Goal: Task Accomplishment & Management: Complete application form

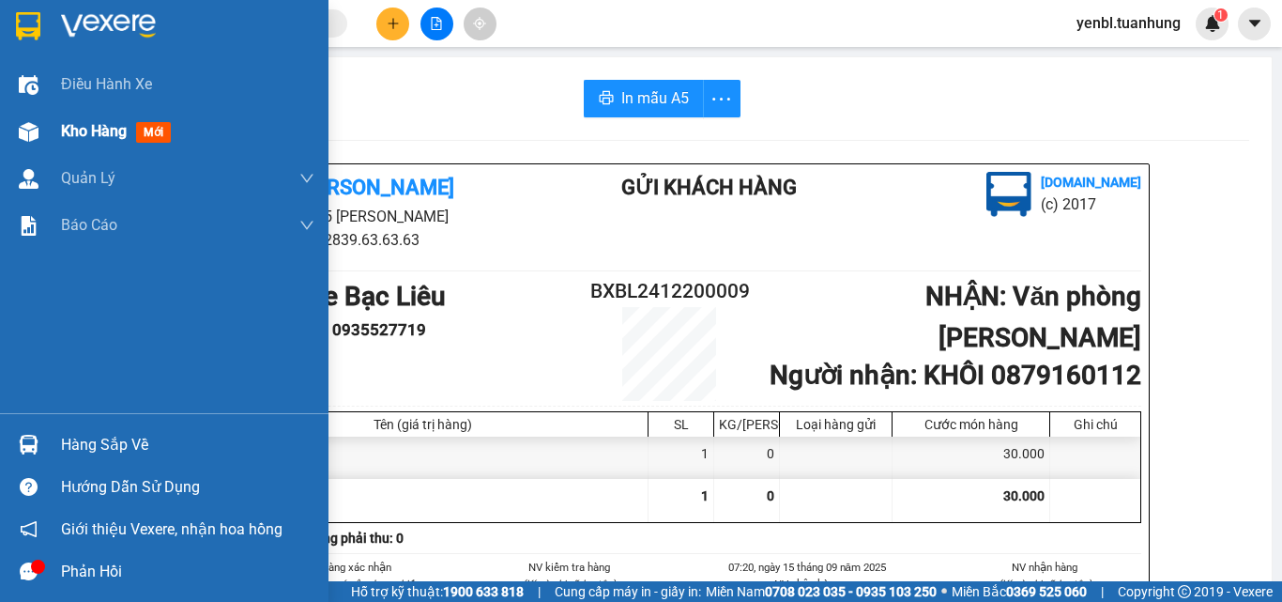
click at [54, 143] on div "Kho hàng mới" at bounding box center [164, 131] width 329 height 47
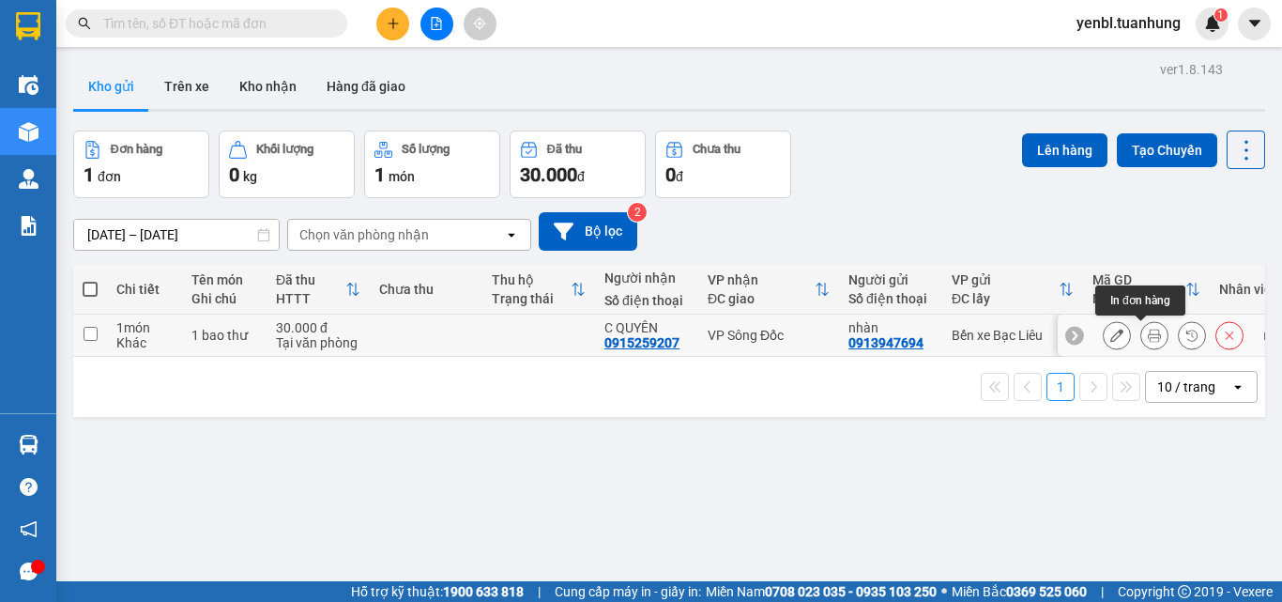
click at [1148, 342] on icon at bounding box center [1154, 335] width 13 height 13
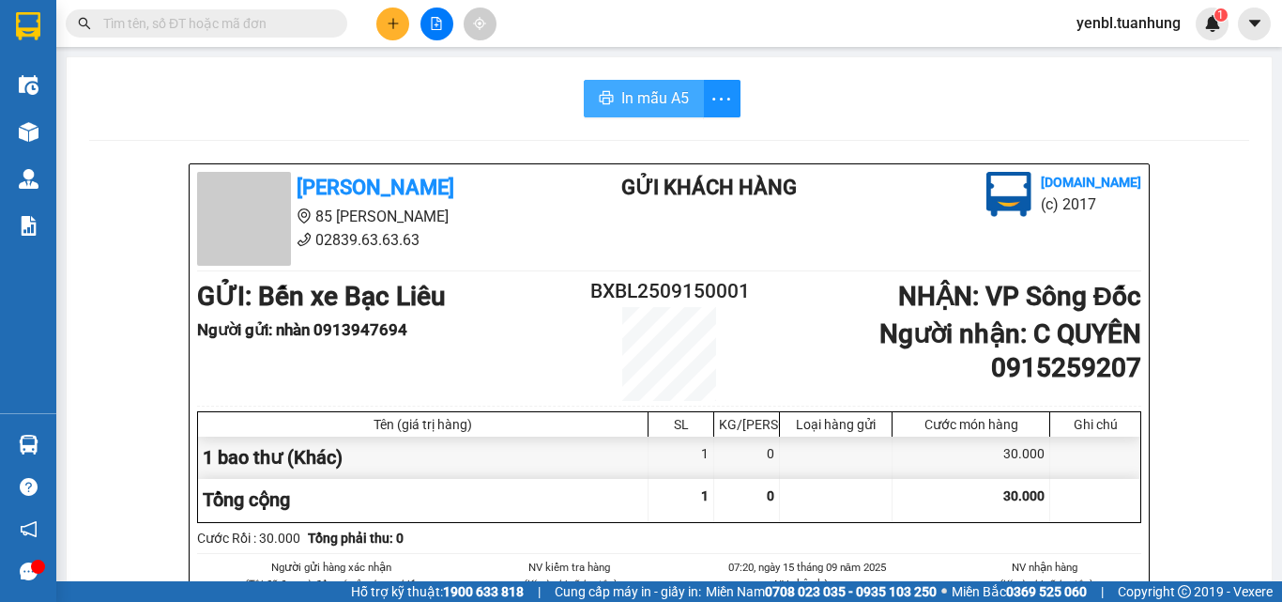
click at [639, 101] on span "In mẫu A5" at bounding box center [656, 97] width 68 height 23
click at [387, 27] on icon "plus" at bounding box center [393, 23] width 13 height 13
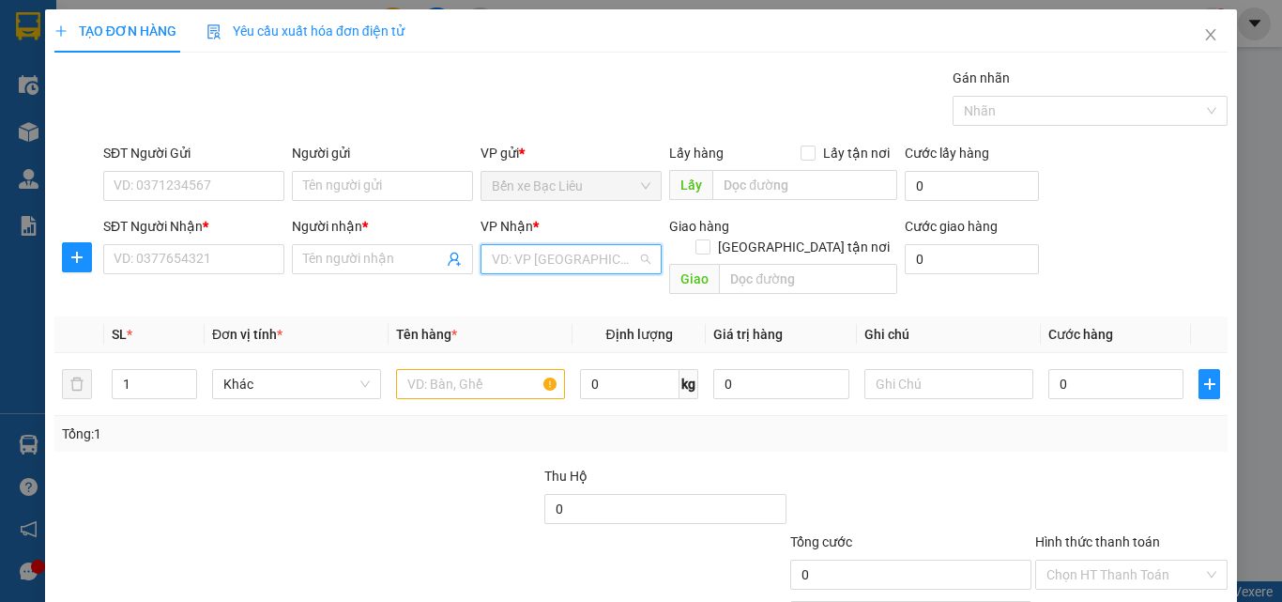
click at [603, 255] on input "search" at bounding box center [565, 259] width 146 height 28
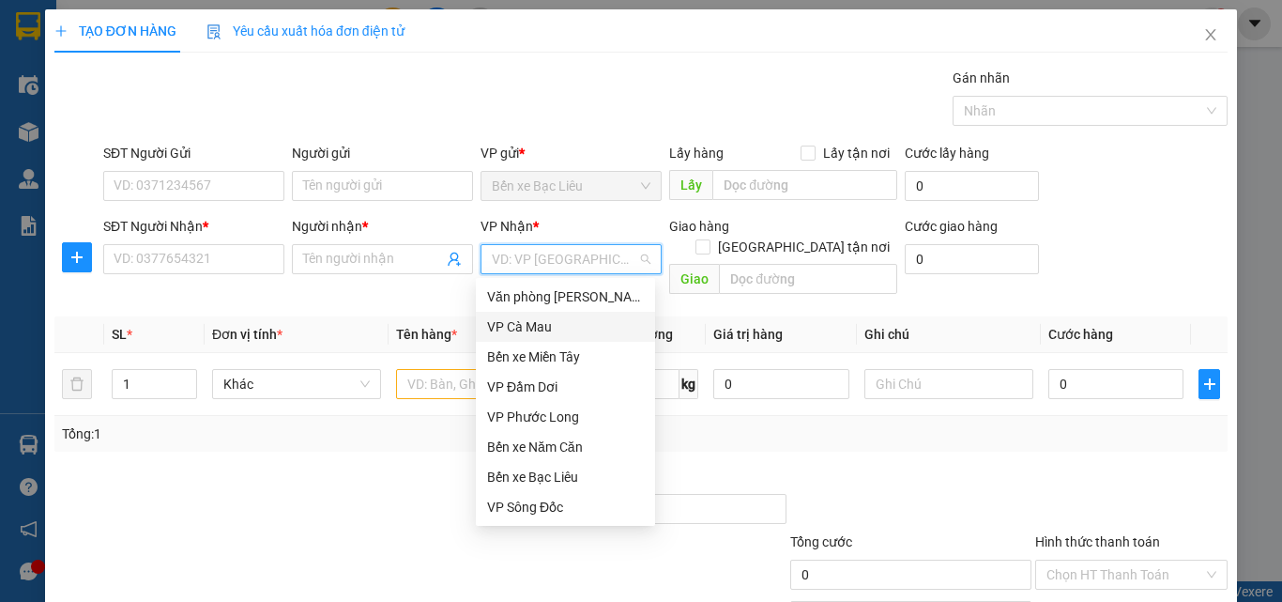
click at [510, 329] on div "VP Cà Mau" at bounding box center [565, 326] width 157 height 21
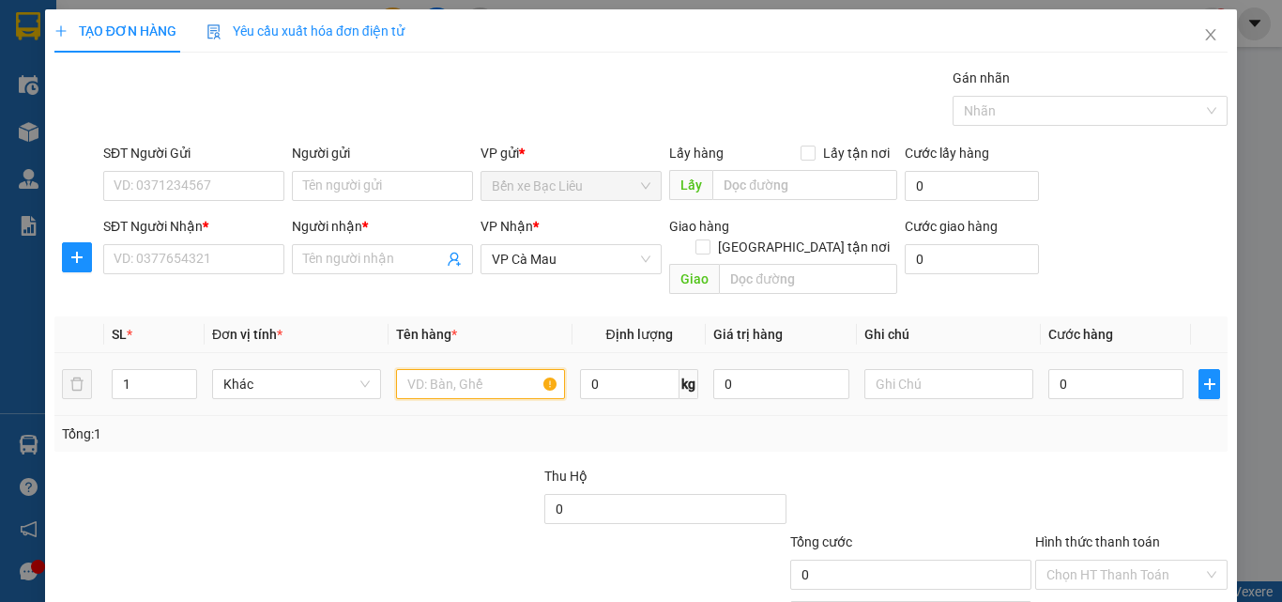
click at [440, 369] on input "text" at bounding box center [480, 384] width 169 height 30
type input "1 thung"
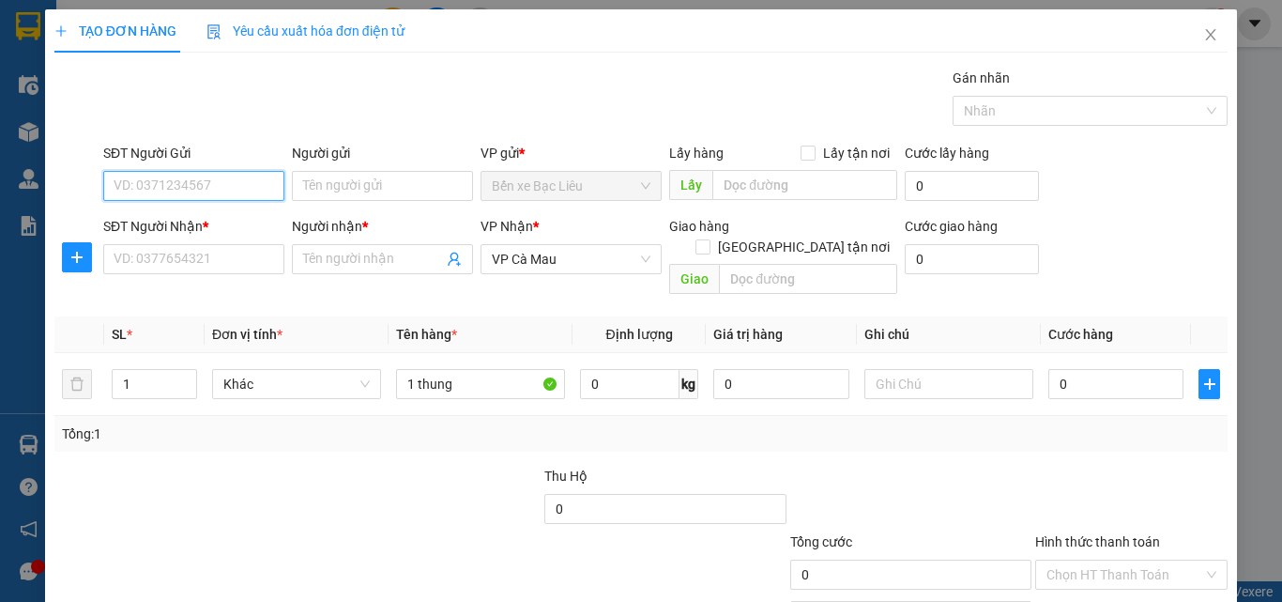
click at [225, 184] on input "SĐT Người Gửi" at bounding box center [193, 186] width 181 height 30
type input "0944786997"
click at [188, 227] on div "0944786997 - TRÚC" at bounding box center [192, 223] width 157 height 21
type input "TRÚC"
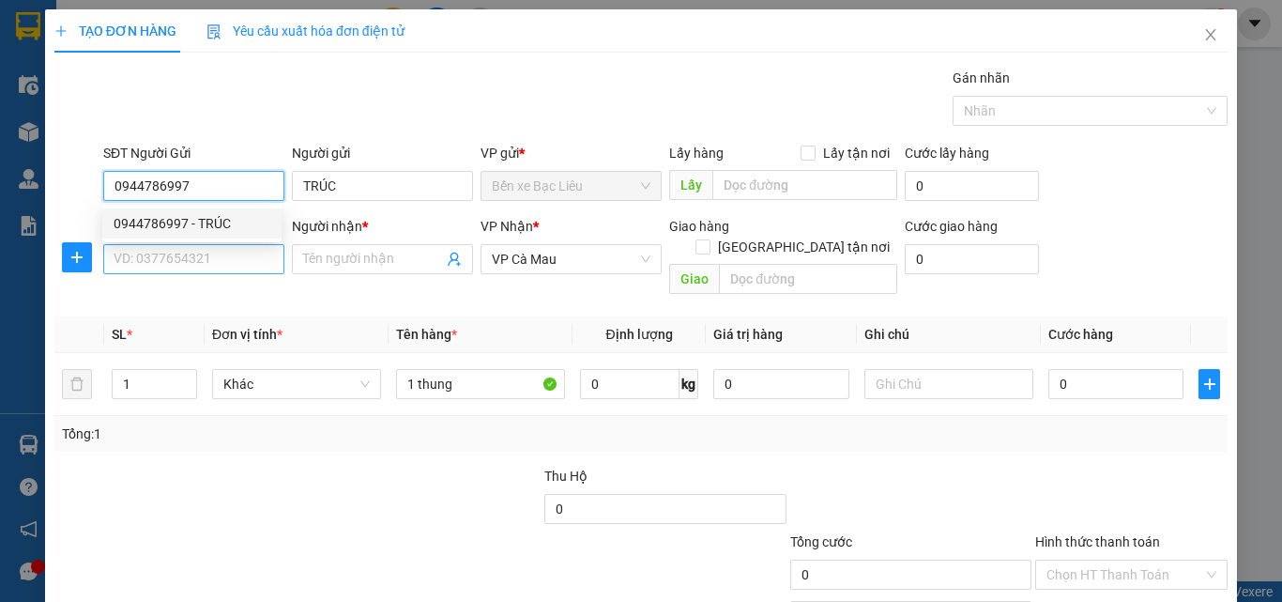
type input "0944786997"
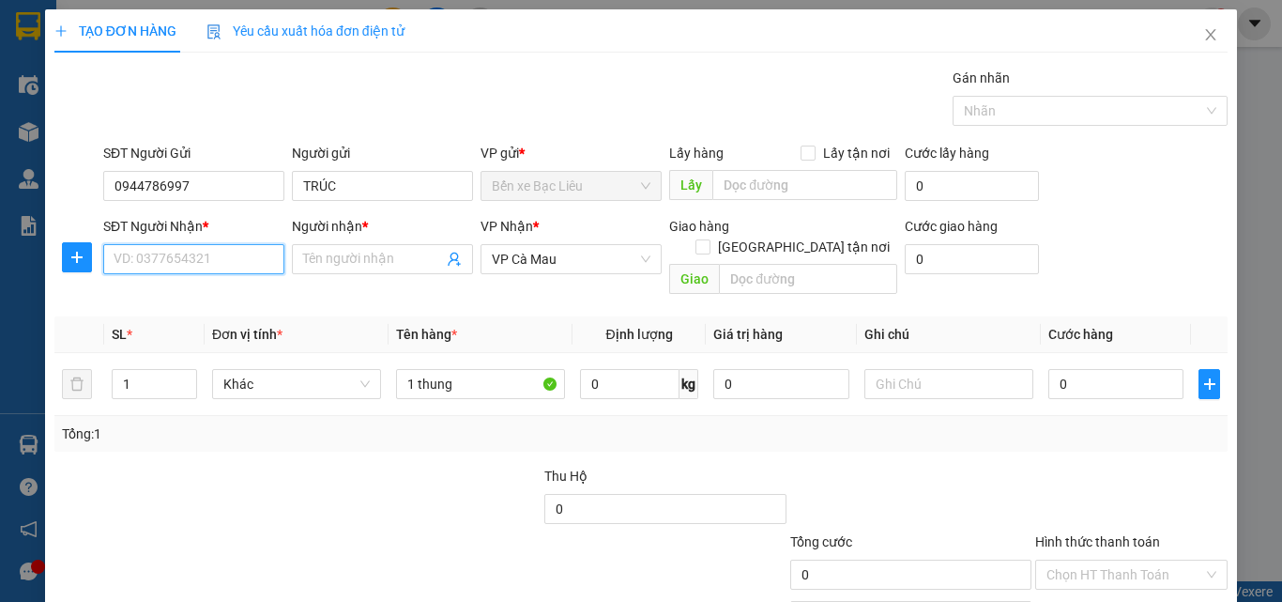
click at [195, 252] on input "SĐT Người Nhận *" at bounding box center [193, 259] width 181 height 30
click at [214, 295] on div "0915184148 - ÚT" at bounding box center [192, 296] width 157 height 21
type input "0915184148"
type input "ÚT"
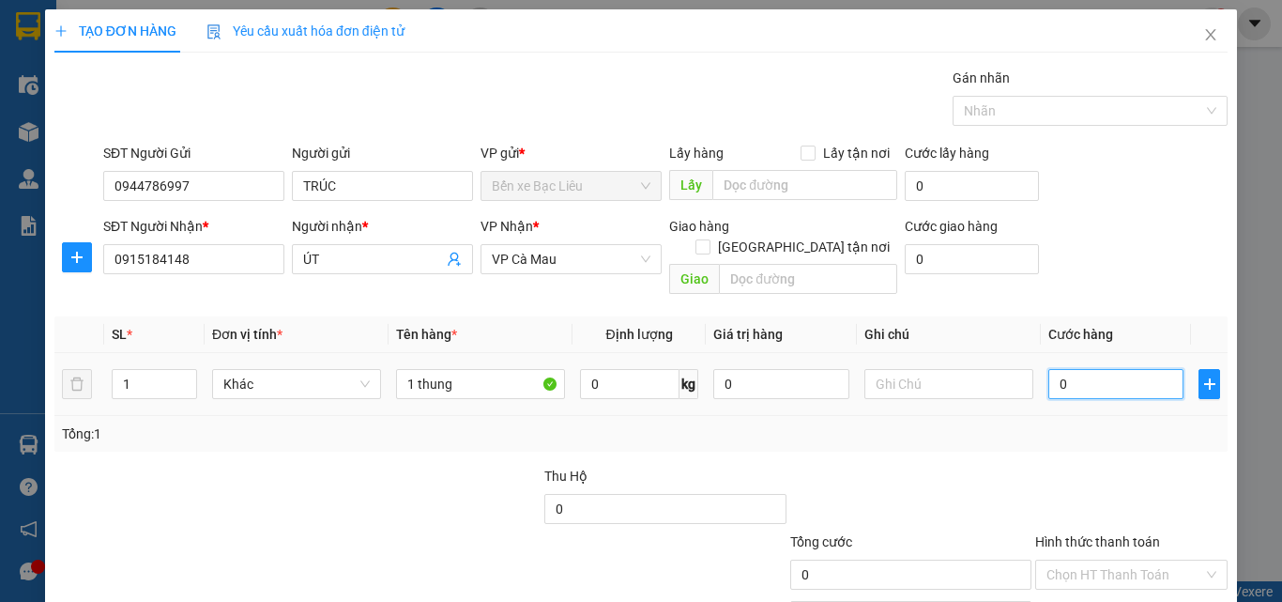
click at [1074, 369] on input "0" at bounding box center [1116, 384] width 135 height 30
type input "63"
type input "6"
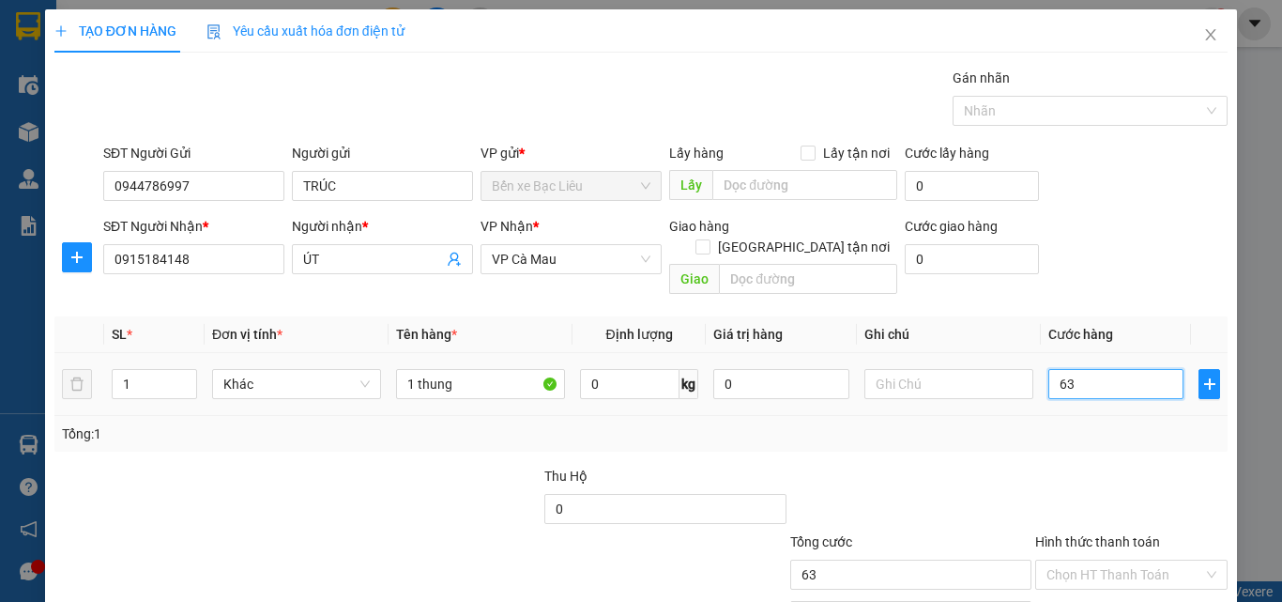
type input "6"
type input "0"
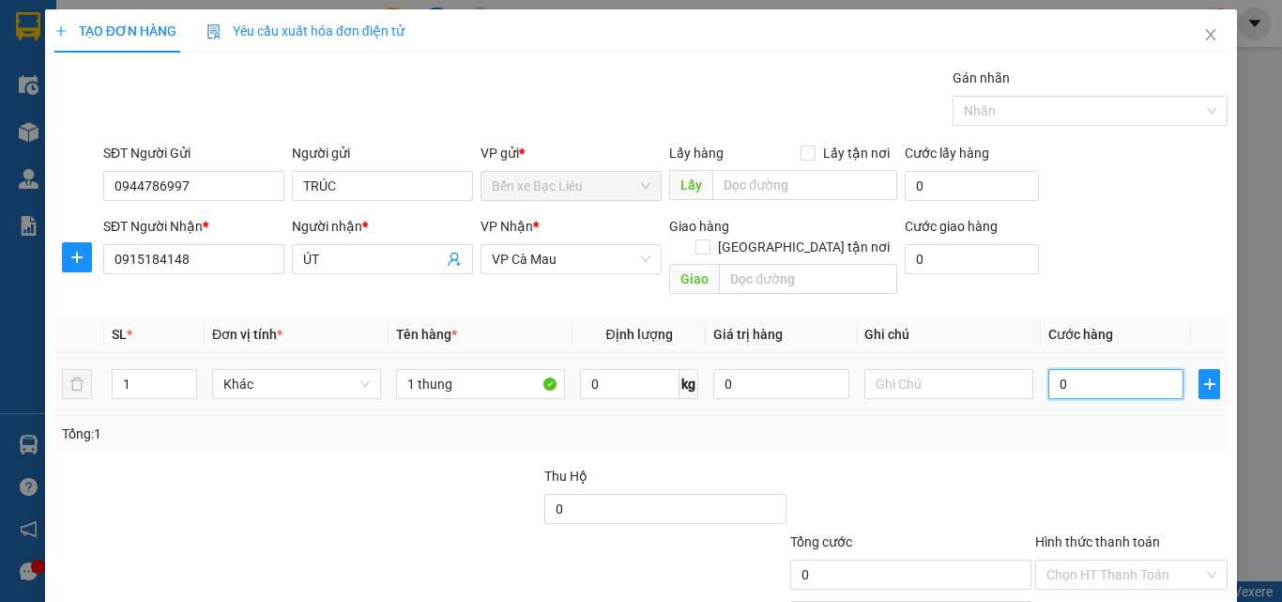
type input "03"
type input "3"
type input "030"
type input "30"
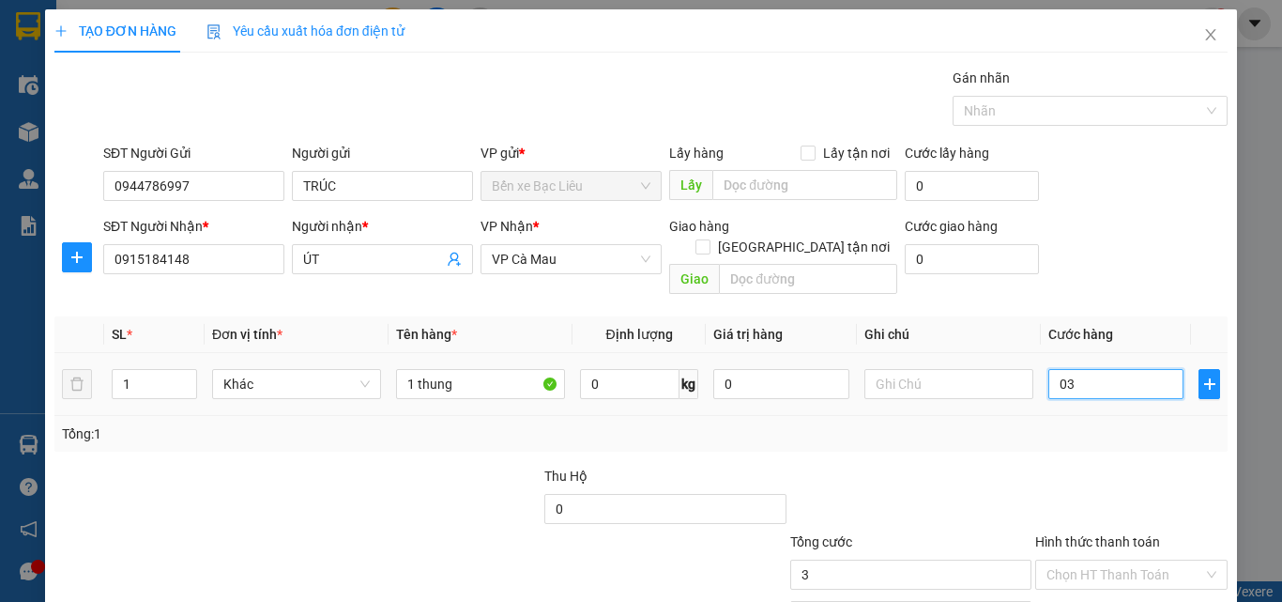
type input "30"
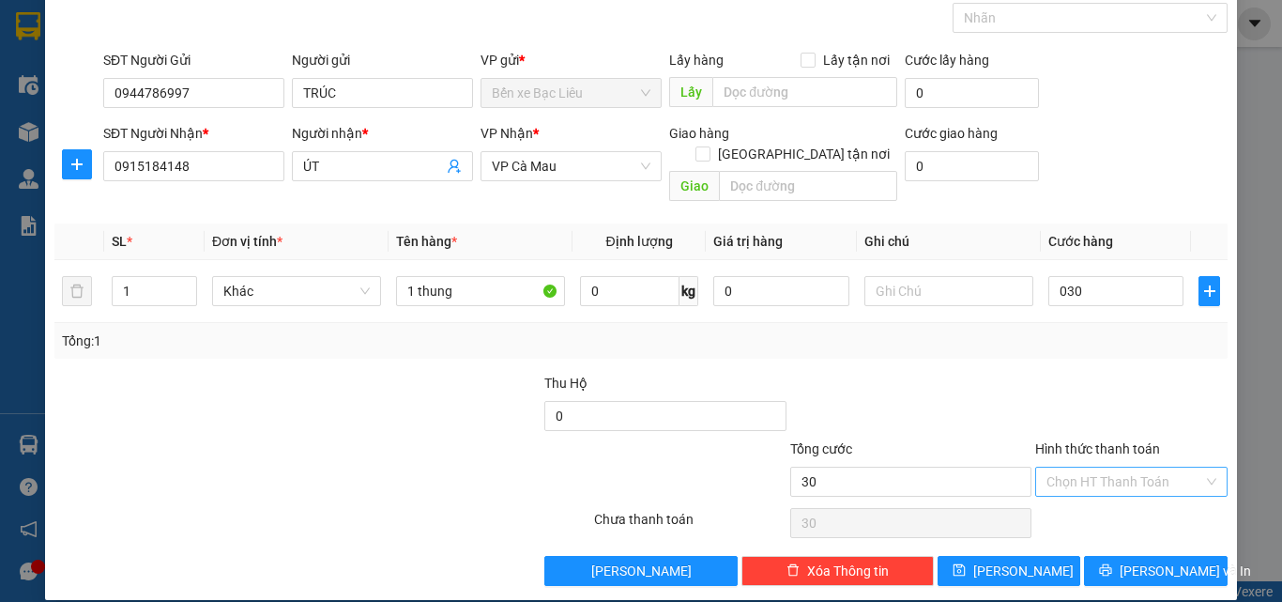
type input "30.000"
click at [1087, 468] on input "Hình thức thanh toán" at bounding box center [1125, 482] width 157 height 28
click at [1080, 505] on div "Tại văn phòng" at bounding box center [1120, 498] width 168 height 21
type input "0"
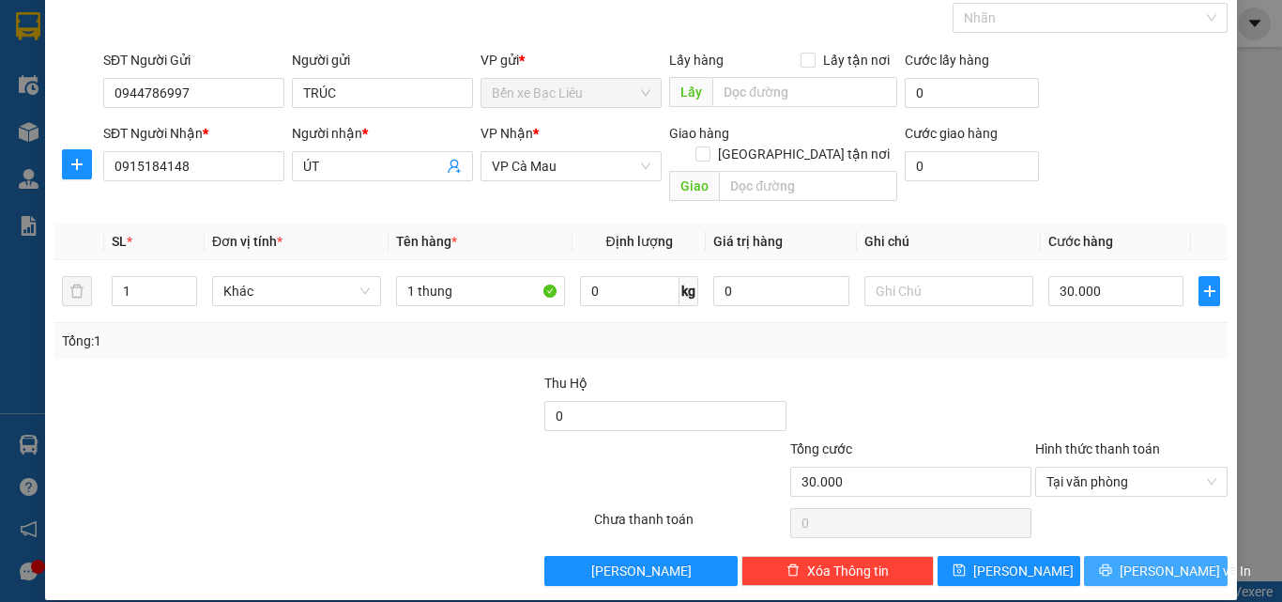
click at [1113, 563] on icon "printer" at bounding box center [1105, 569] width 13 height 13
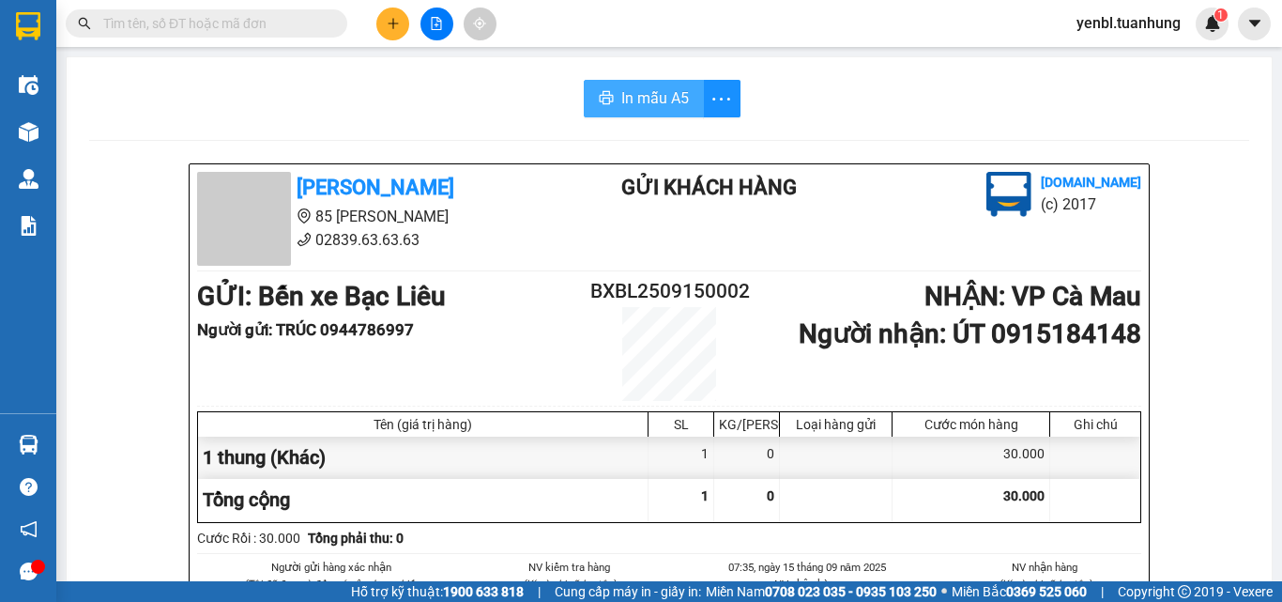
click at [646, 89] on span "In mẫu A5" at bounding box center [656, 97] width 68 height 23
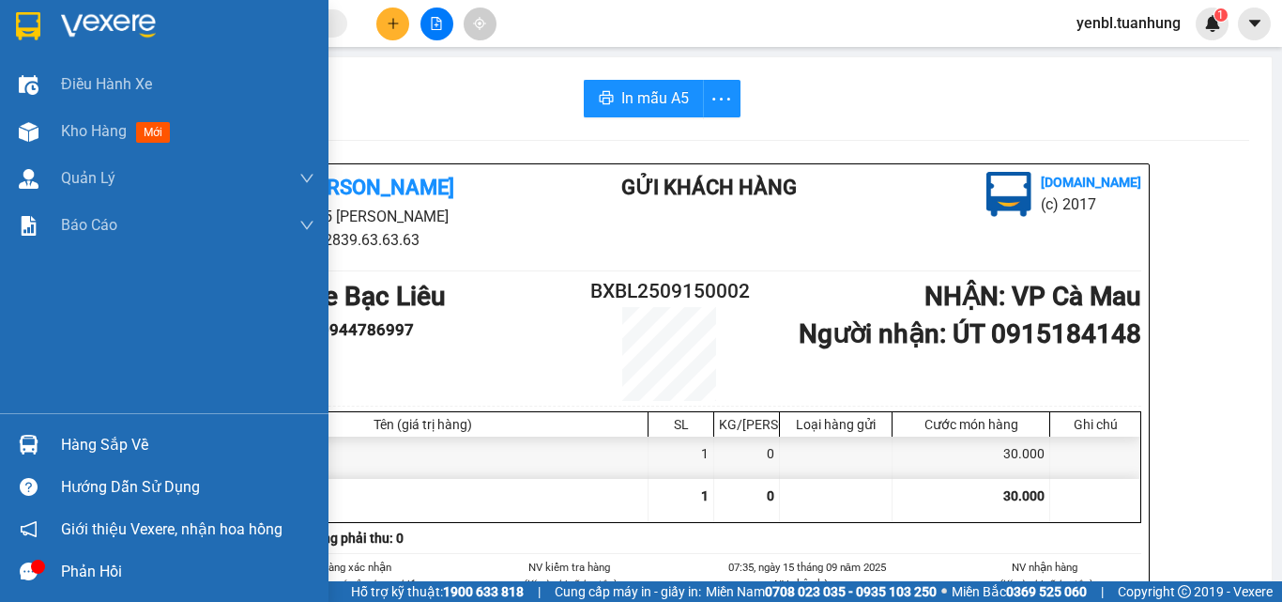
click at [58, 459] on div "Hàng sắp về" at bounding box center [164, 444] width 329 height 42
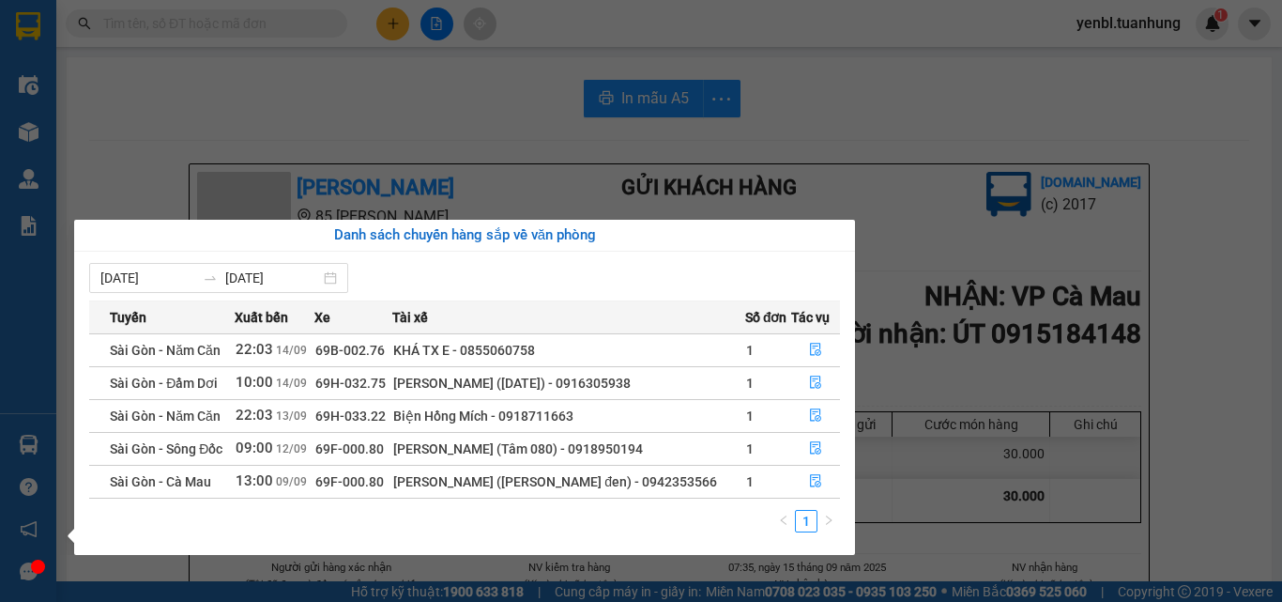
click at [846, 192] on section "Kết quả tìm kiếm ( 0 ) Bộ lọc No Data yenbl.tuanhung 1 Điều hành xe Kho hàng mớ…" at bounding box center [641, 301] width 1282 height 602
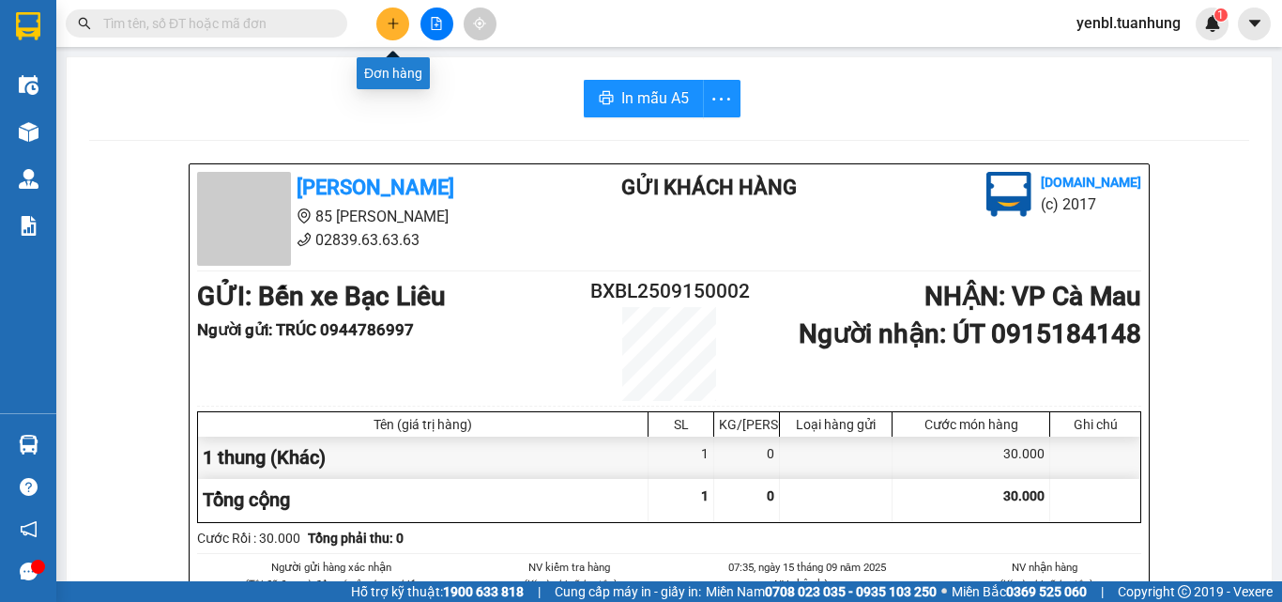
click at [393, 27] on icon "plus" at bounding box center [392, 23] width 1 height 10
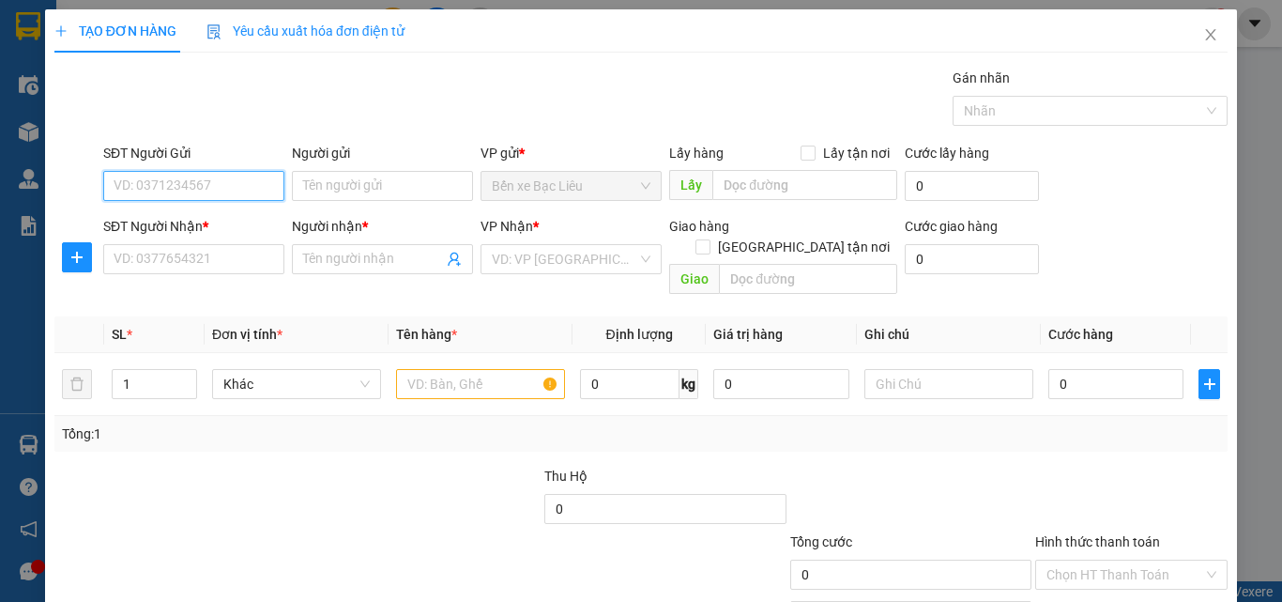
click at [253, 195] on input "SĐT Người Gửi" at bounding box center [193, 186] width 181 height 30
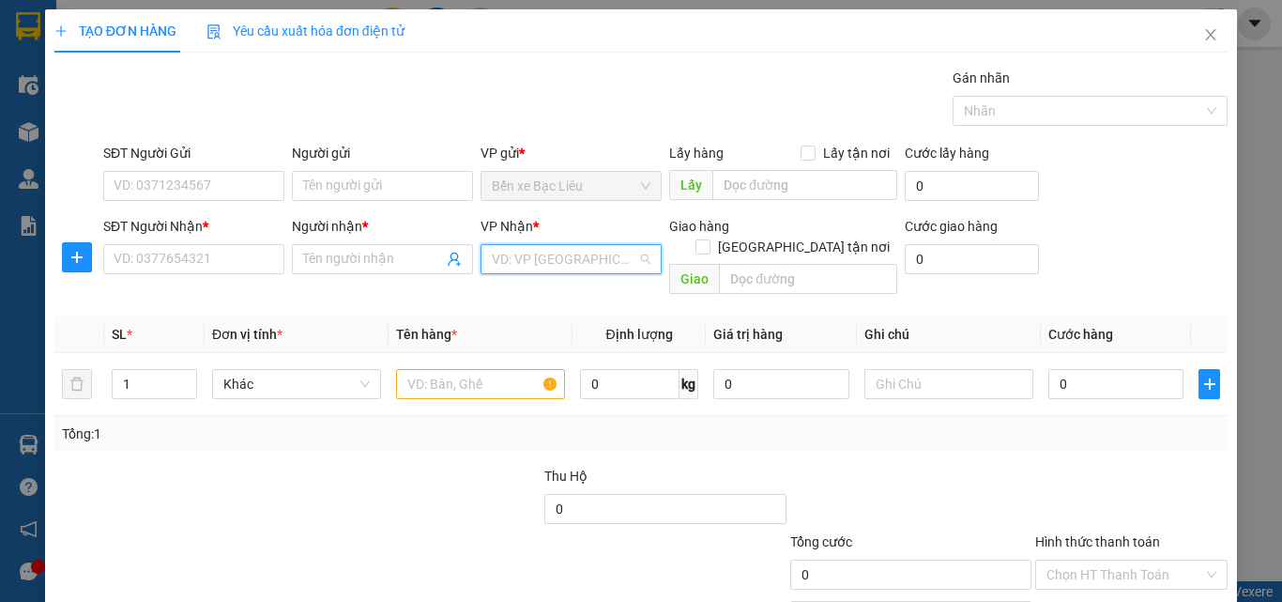
click at [582, 269] on input "search" at bounding box center [565, 259] width 146 height 28
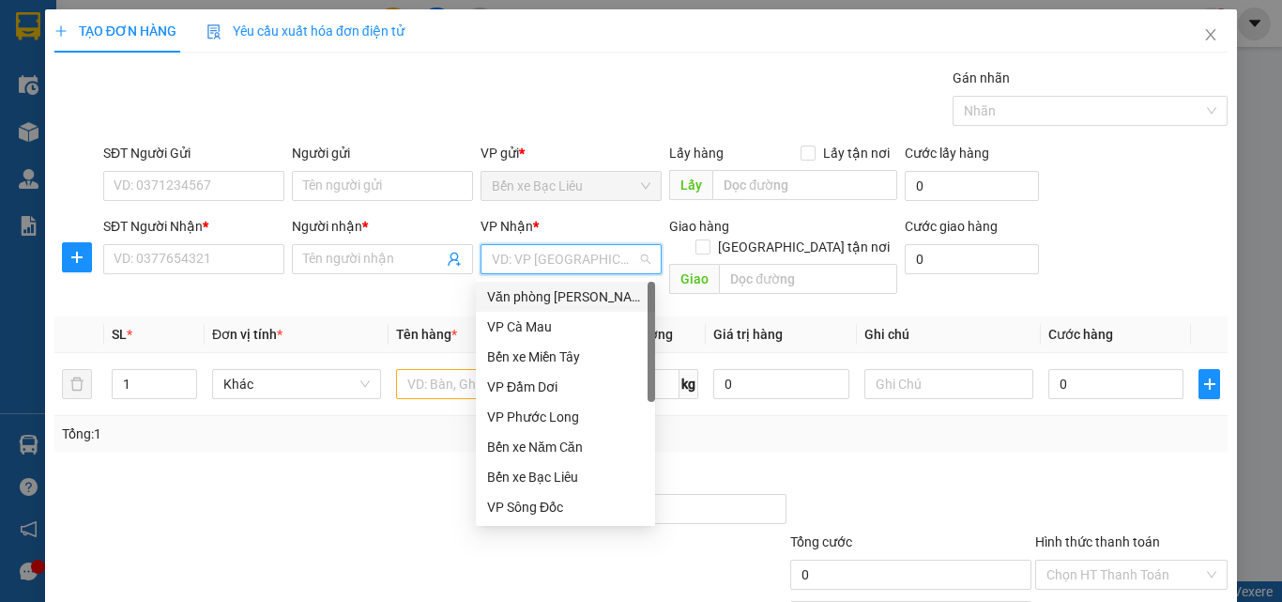
click at [552, 299] on div "Văn phòng [PERSON_NAME]" at bounding box center [565, 296] width 157 height 21
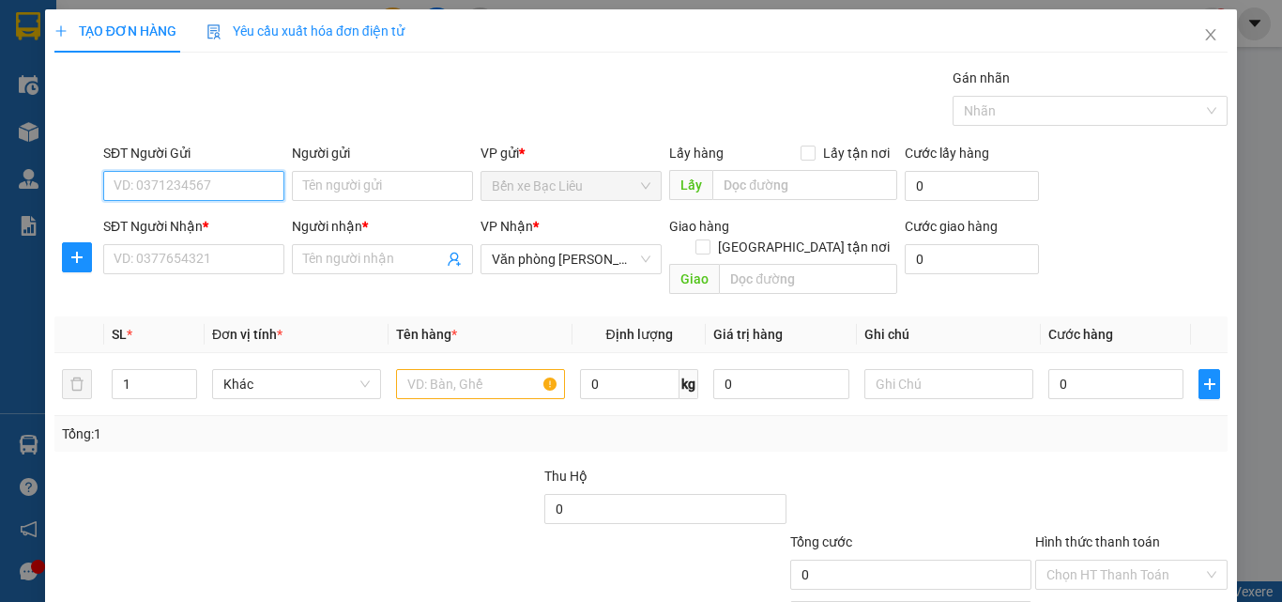
click at [172, 189] on input "SĐT Người Gửi" at bounding box center [193, 186] width 181 height 30
type input "0917797170"
click at [185, 227] on div "0917797170 - HẢI" at bounding box center [192, 223] width 157 height 21
type input "HẢI"
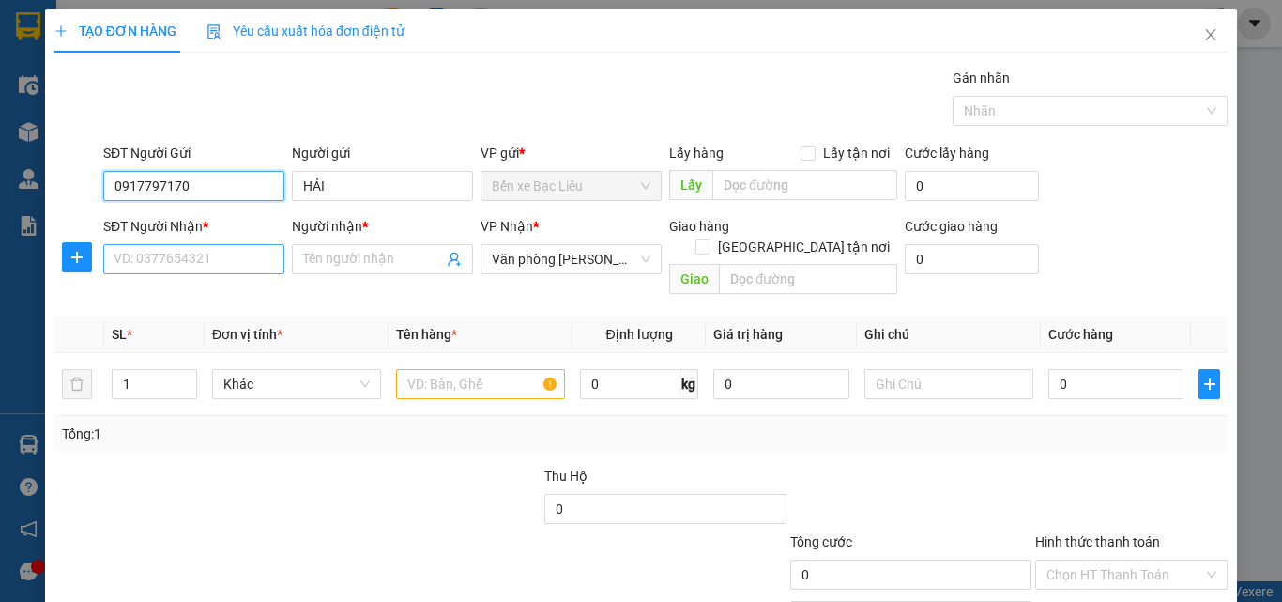
type input "0917797170"
click at [174, 253] on input "SĐT Người Nhận *" at bounding box center [193, 259] width 181 height 30
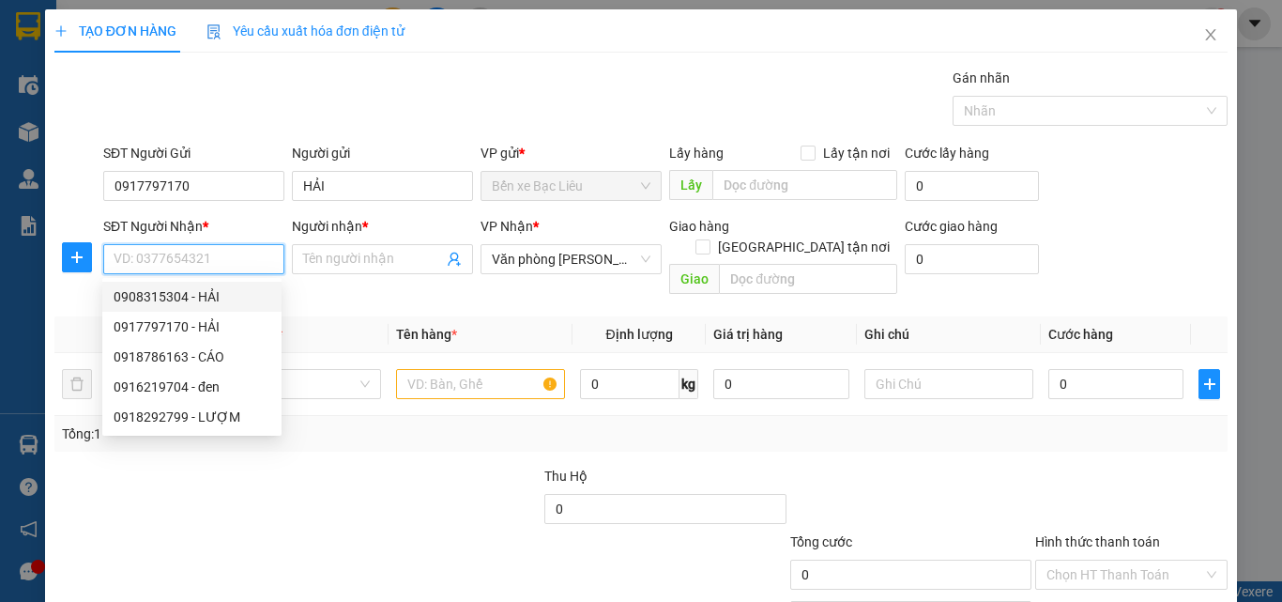
click at [204, 299] on div "0908315304 - HẢI" at bounding box center [192, 296] width 157 height 21
type input "0908315304"
type input "HẢI"
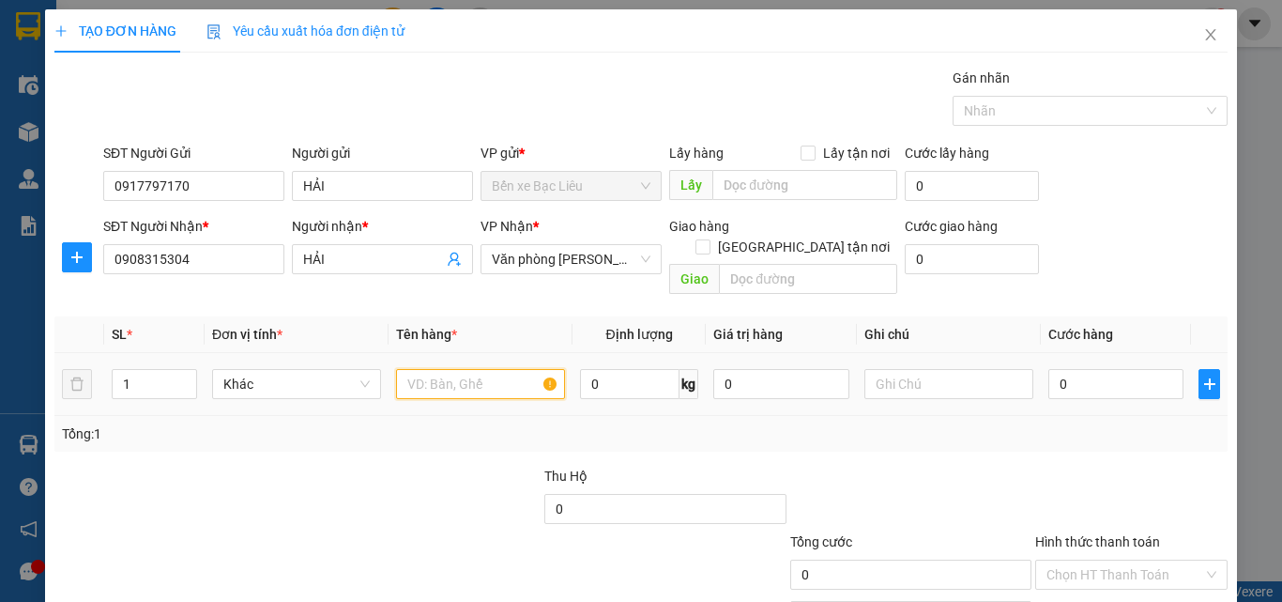
click at [447, 369] on input "text" at bounding box center [480, 384] width 169 height 30
type input "1 bao"
click at [1072, 369] on input "0" at bounding box center [1116, 384] width 135 height 30
type input "3"
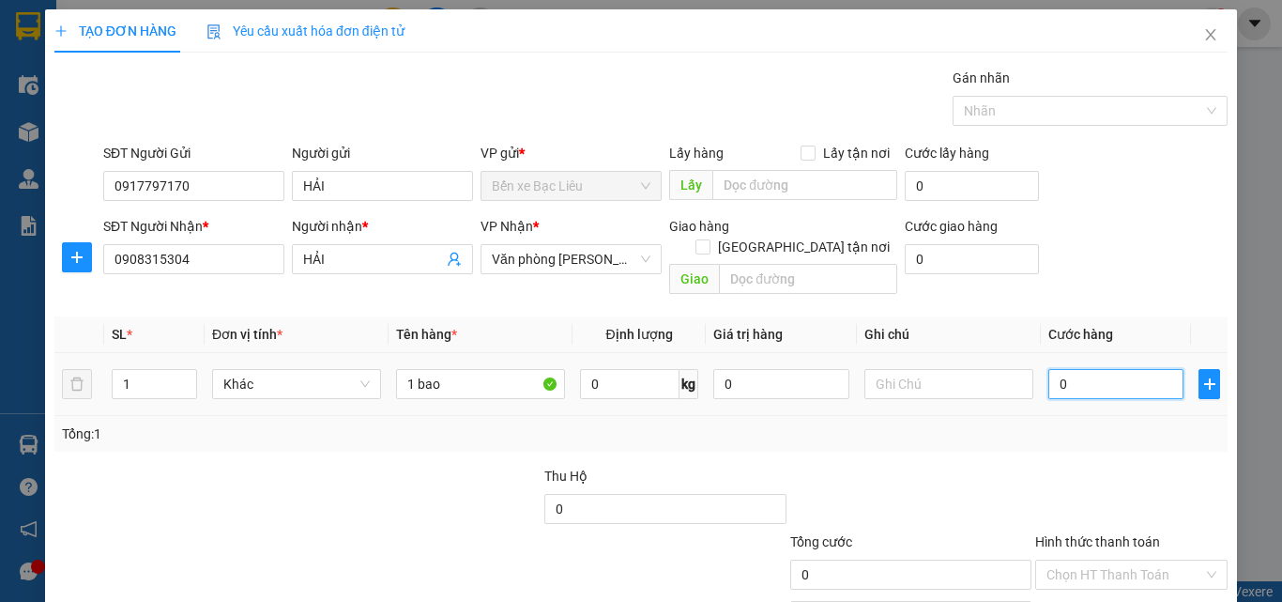
type input "3"
type input "30"
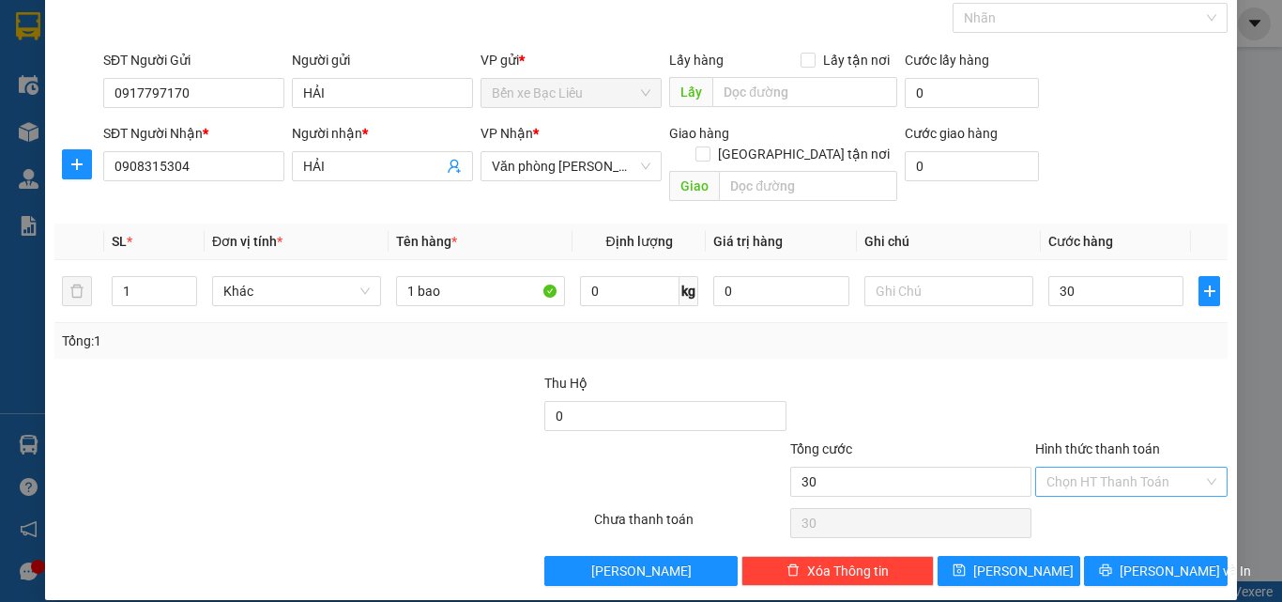
type input "30.000"
click at [1066, 468] on input "Hình thức thanh toán" at bounding box center [1125, 482] width 157 height 28
click at [1066, 494] on div "Tại văn phòng" at bounding box center [1120, 498] width 168 height 21
type input "0"
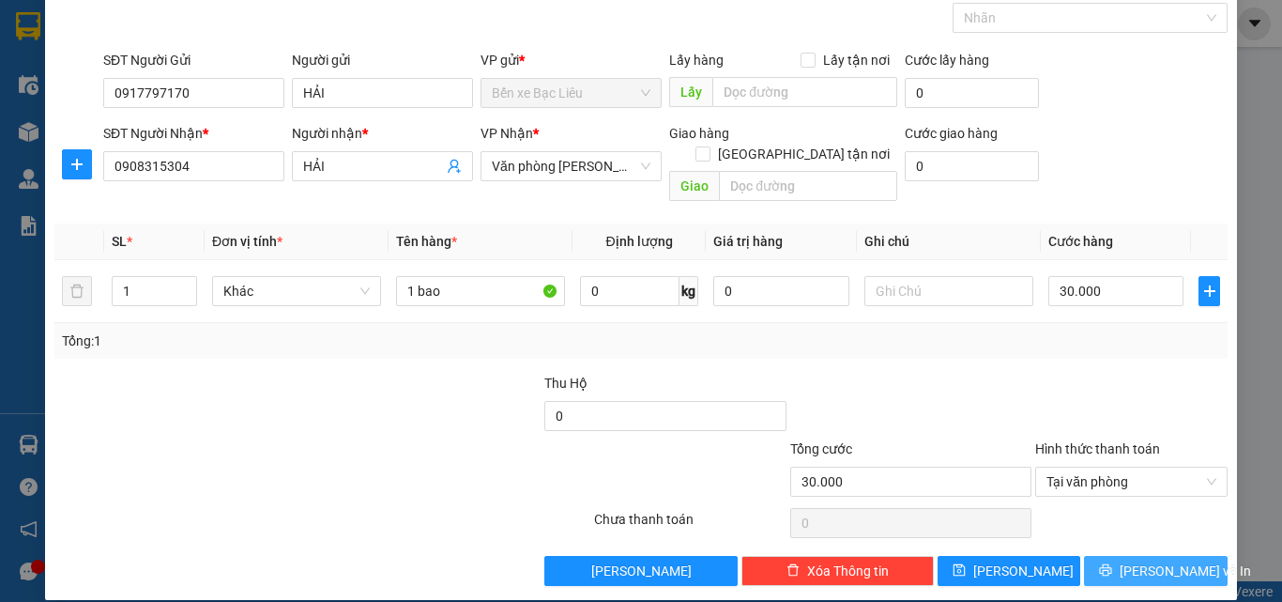
click at [1107, 563] on icon "printer" at bounding box center [1105, 569] width 13 height 13
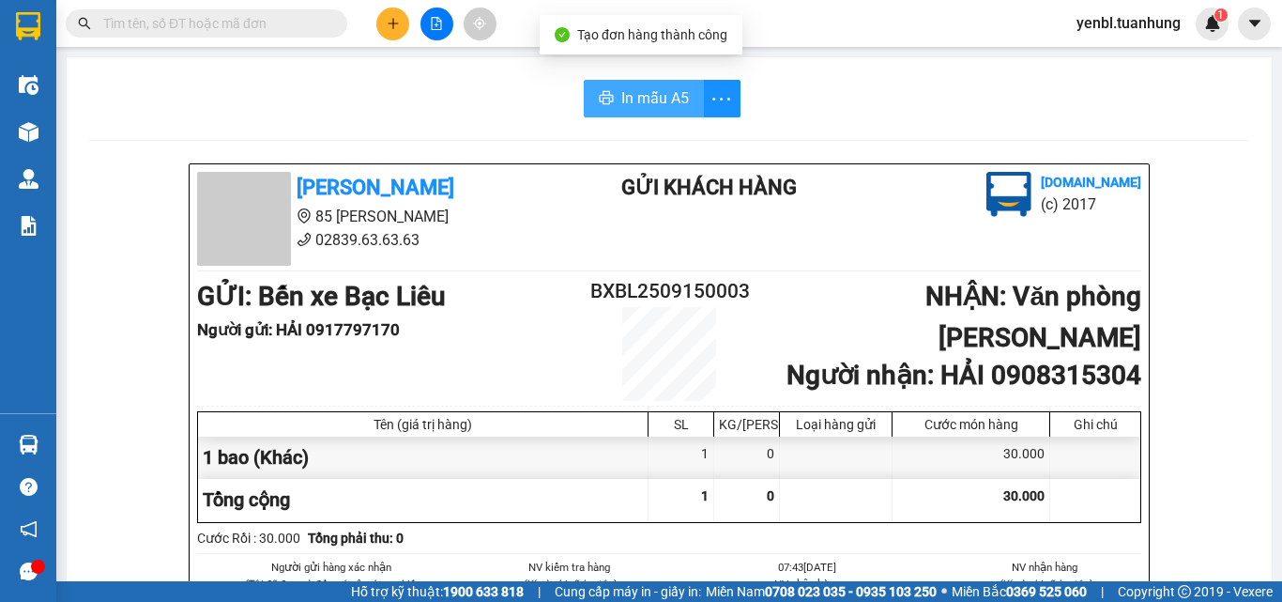
click at [622, 102] on span "In mẫu A5" at bounding box center [656, 97] width 68 height 23
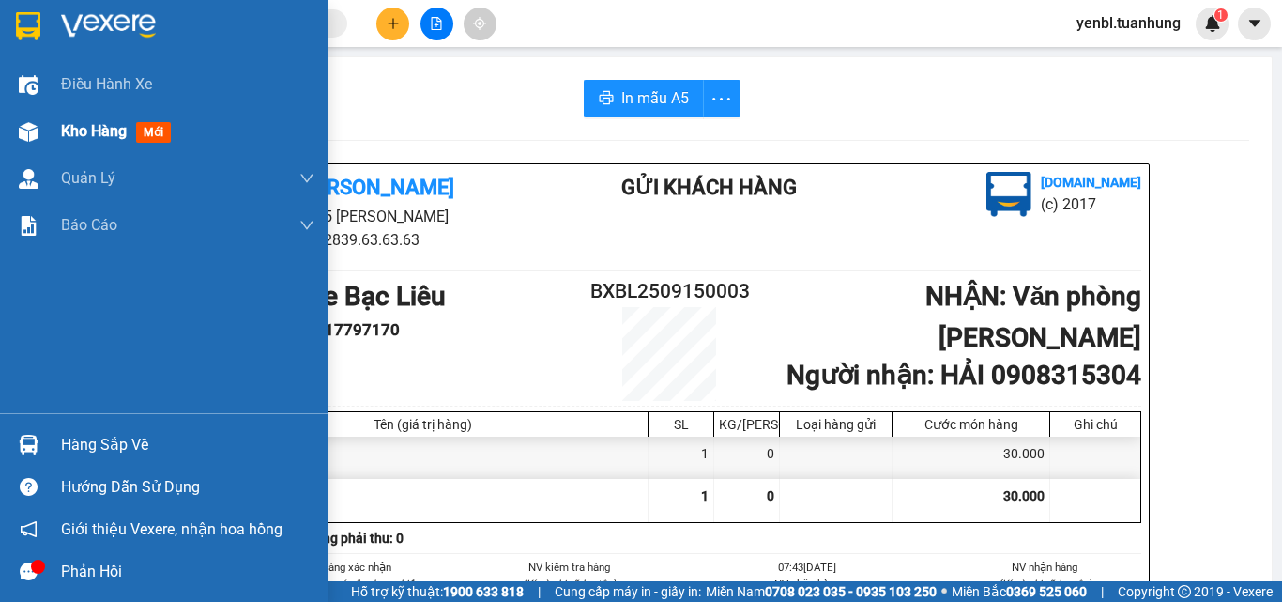
click at [49, 136] on div "Kho hàng mới" at bounding box center [164, 131] width 329 height 47
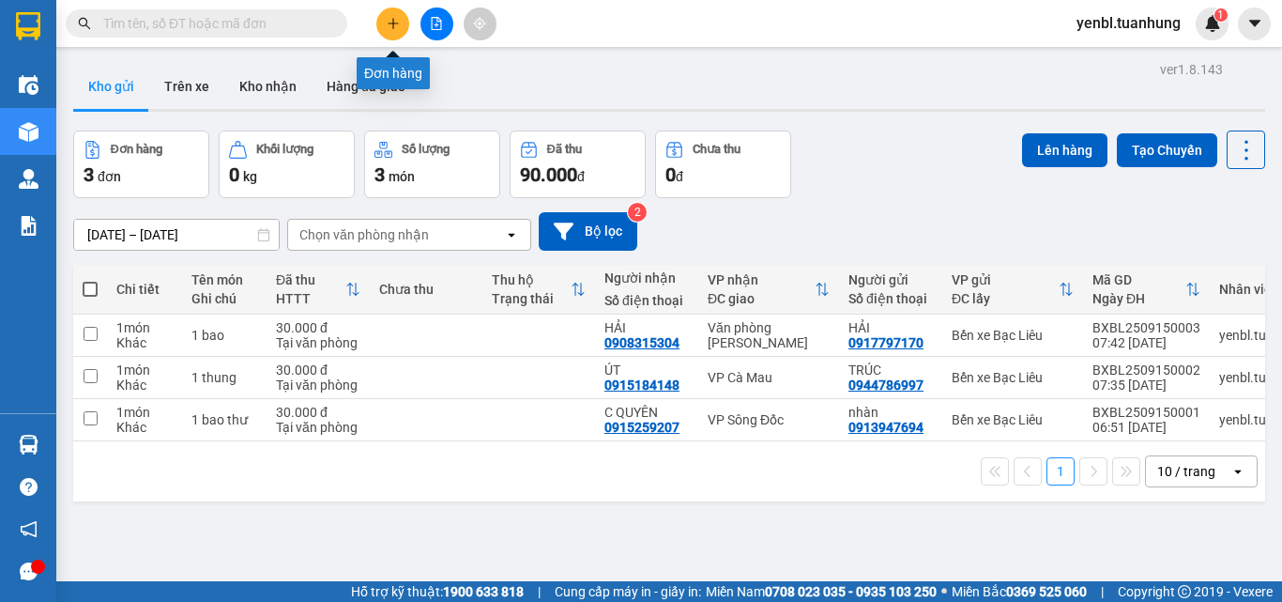
click at [389, 27] on icon "plus" at bounding box center [393, 23] width 13 height 13
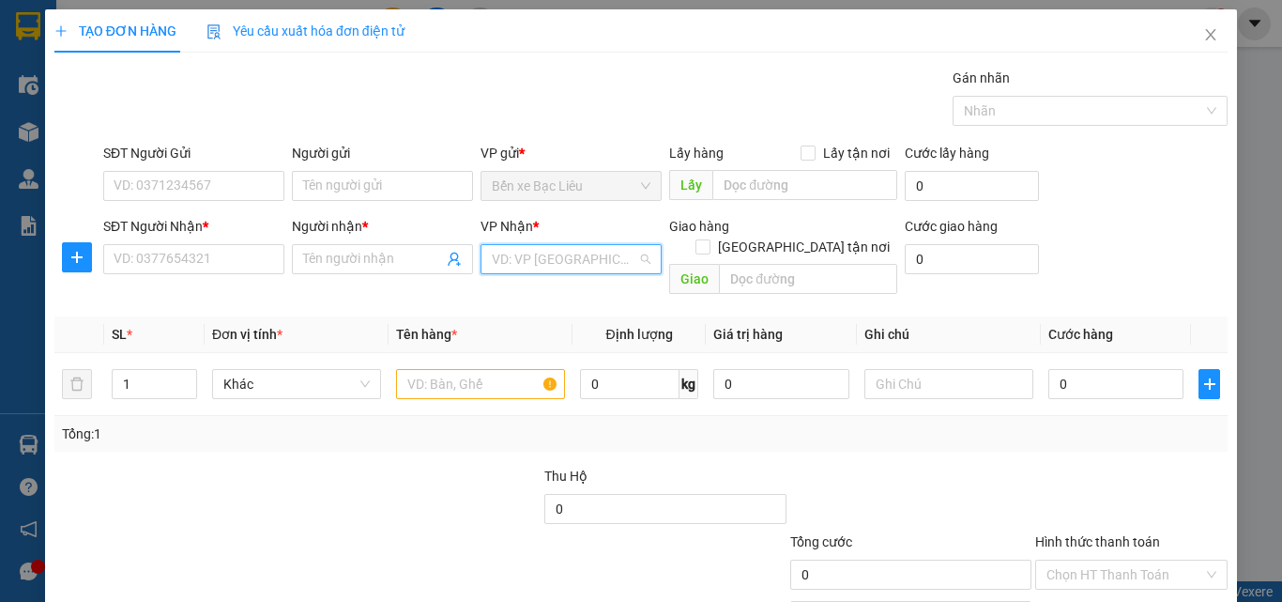
click at [593, 265] on input "search" at bounding box center [565, 259] width 146 height 28
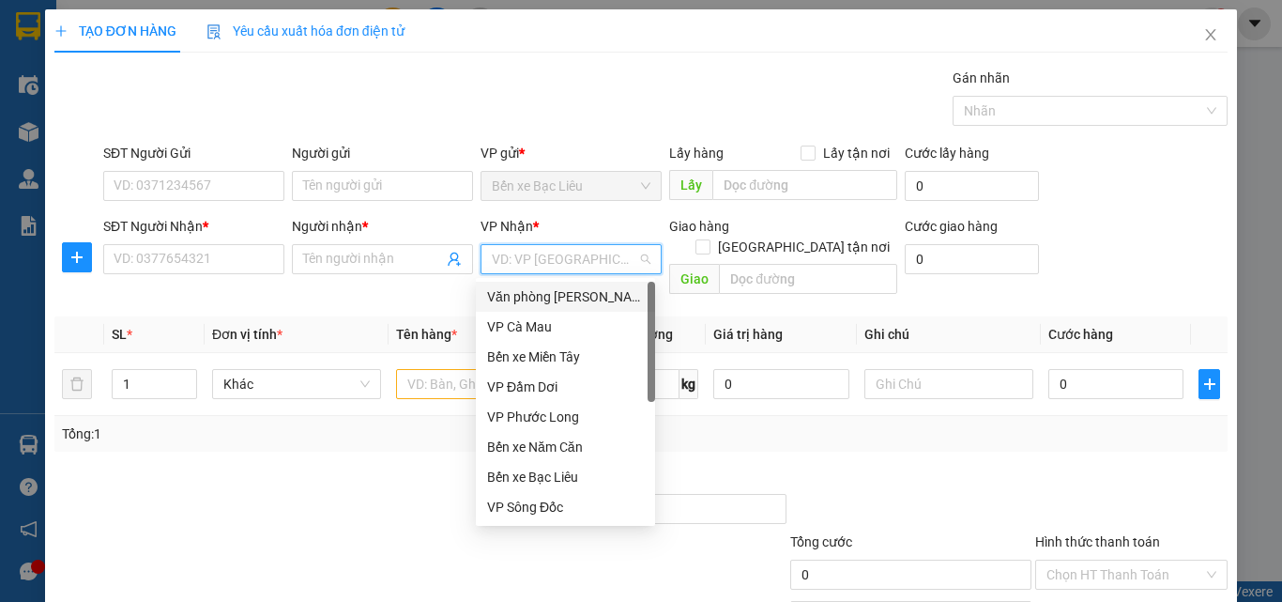
click at [596, 299] on div "Văn phòng [PERSON_NAME]" at bounding box center [565, 296] width 157 height 21
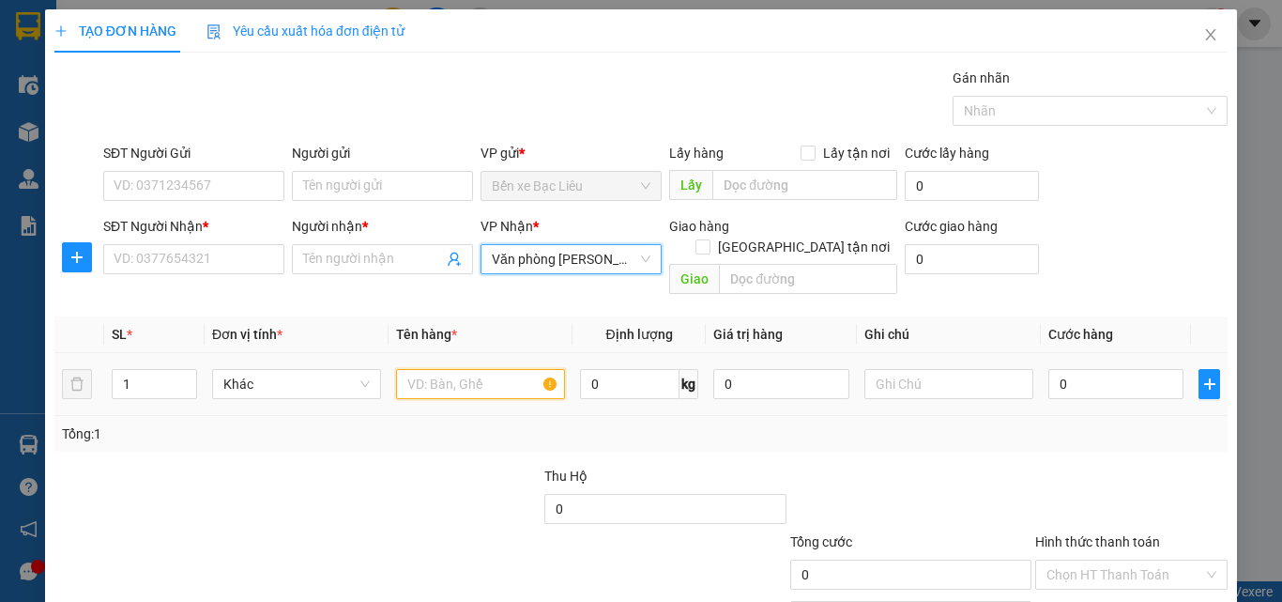
click at [455, 369] on input "text" at bounding box center [480, 384] width 169 height 30
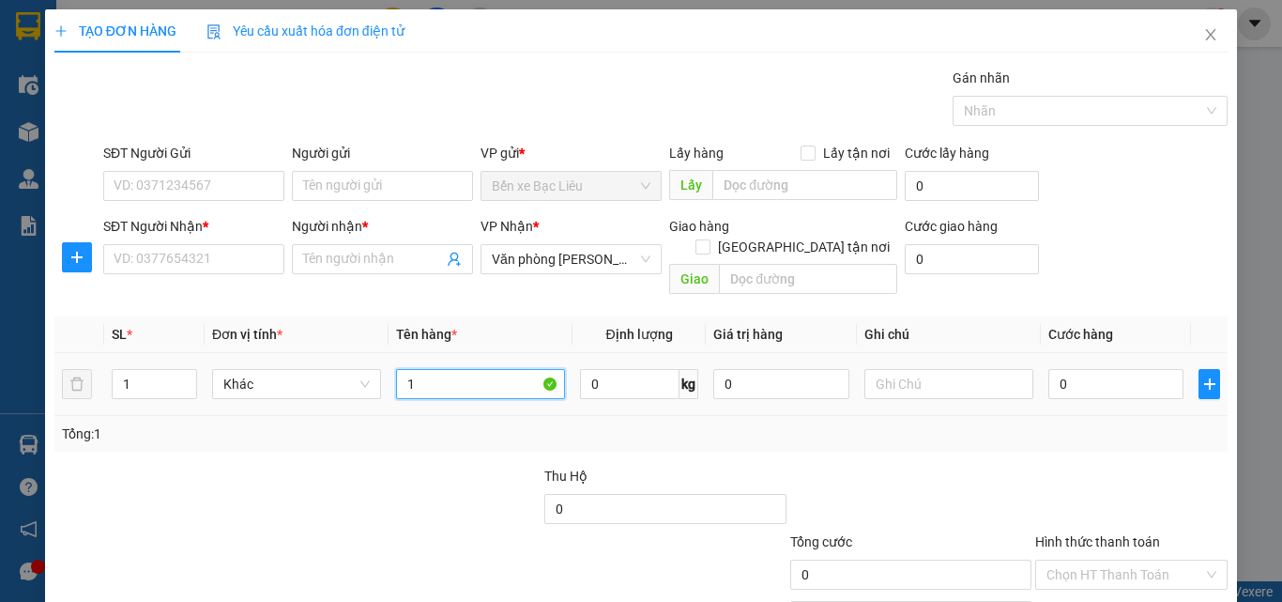
click at [441, 369] on input "1" at bounding box center [480, 384] width 169 height 30
type input "1"
click at [451, 369] on input "text" at bounding box center [480, 384] width 169 height 30
type input "1 thung"
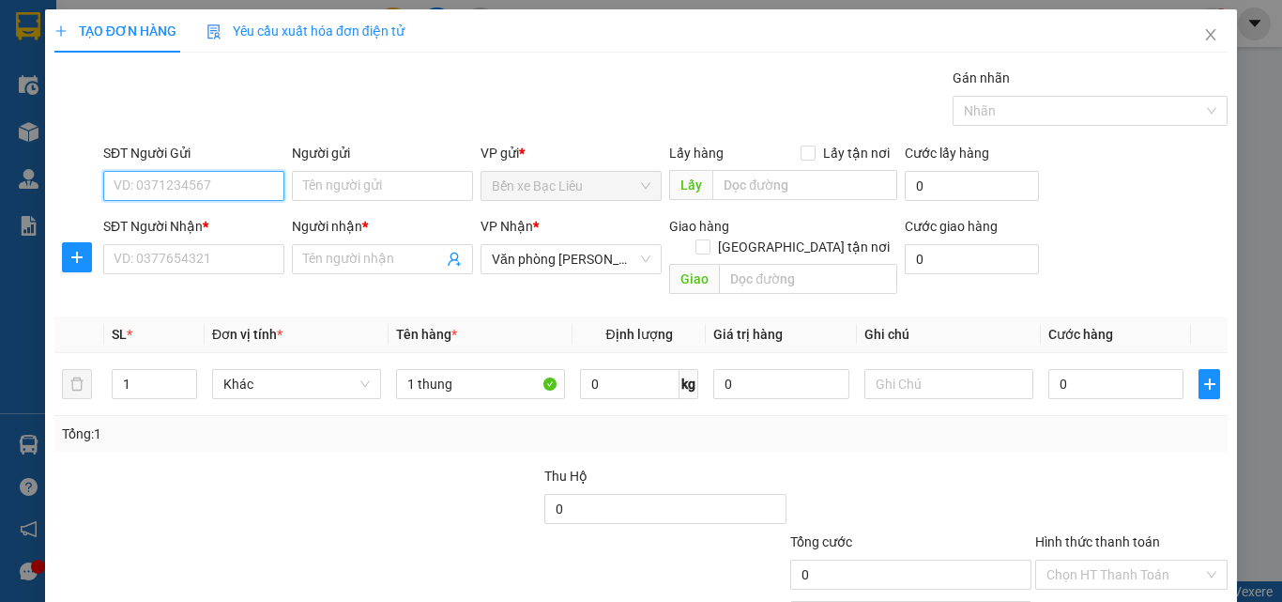
click at [158, 186] on input "SĐT Người Gửi" at bounding box center [193, 186] width 181 height 30
type input "0943387772"
click at [200, 220] on div "0943387772 - THẢO" at bounding box center [192, 223] width 157 height 21
type input "THẢO"
type input "0943387772"
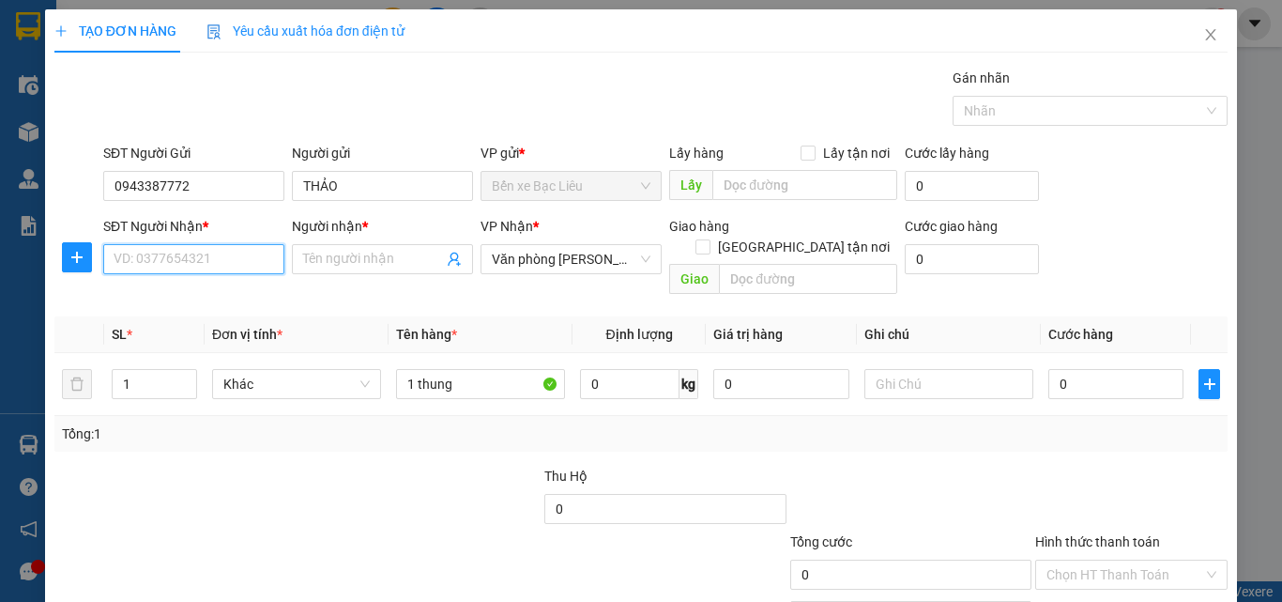
click at [198, 253] on input "SĐT Người Nhận *" at bounding box center [193, 259] width 181 height 30
click at [171, 268] on input "SĐT Người Nhận *" at bounding box center [193, 259] width 181 height 30
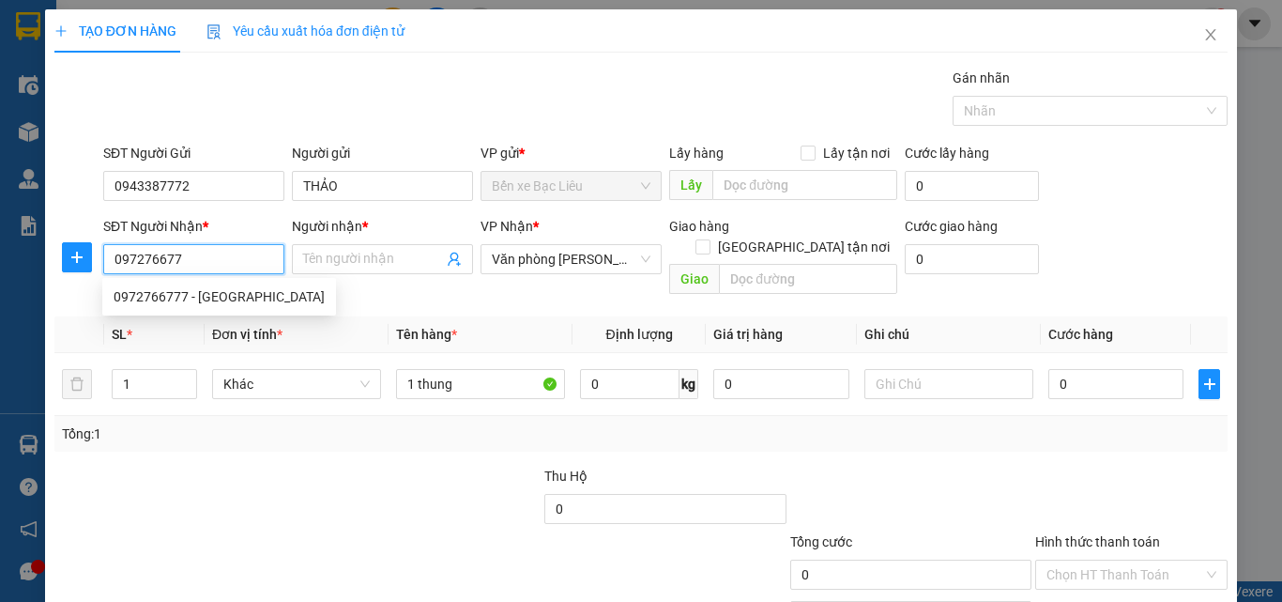
type input "0972766777"
click at [195, 298] on div "0972766777 - [GEOGRAPHIC_DATA]" at bounding box center [219, 296] width 211 height 21
type input "[PERSON_NAME]"
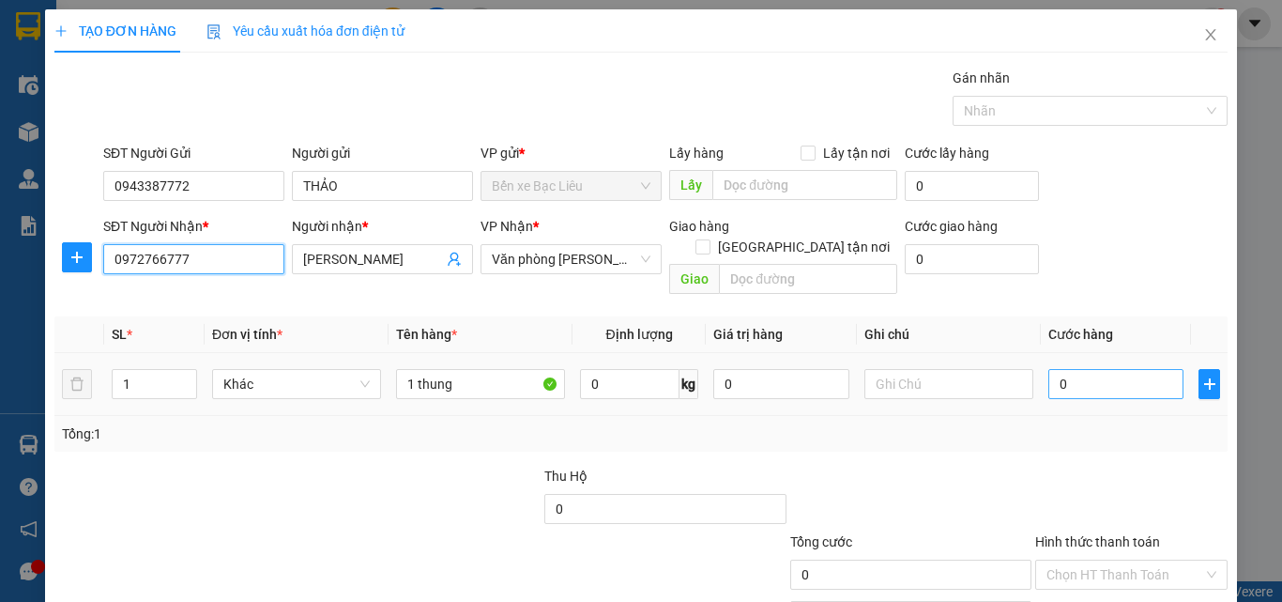
type input "0972766777"
click at [1078, 369] on input "0" at bounding box center [1116, 384] width 135 height 30
type input "6"
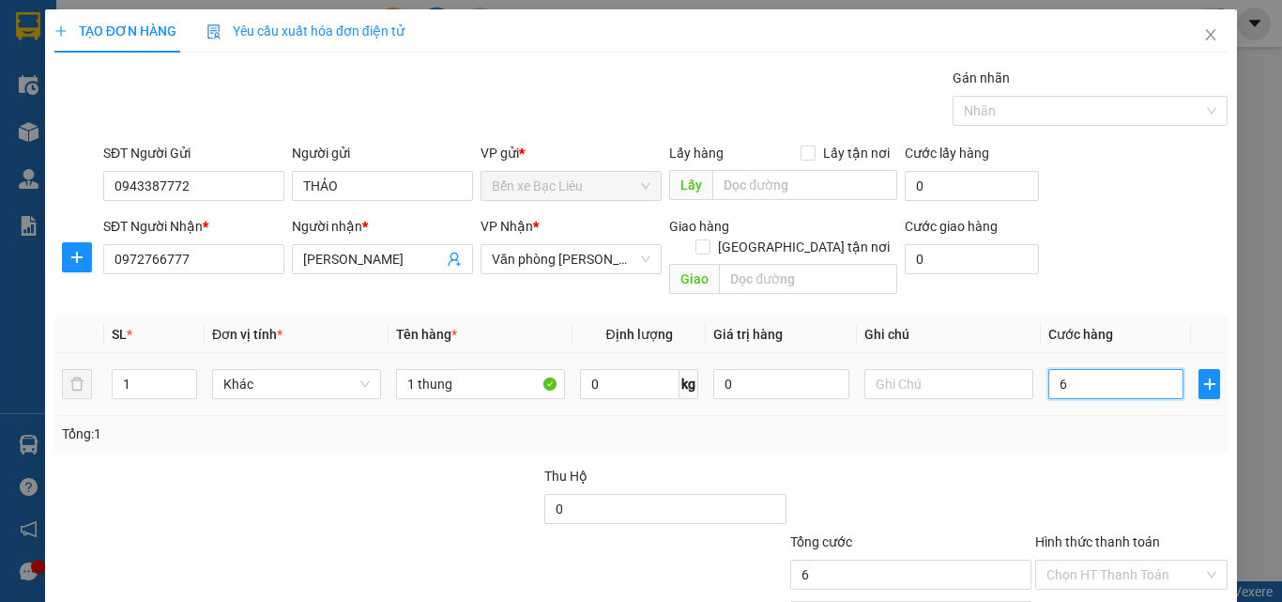
type input "60"
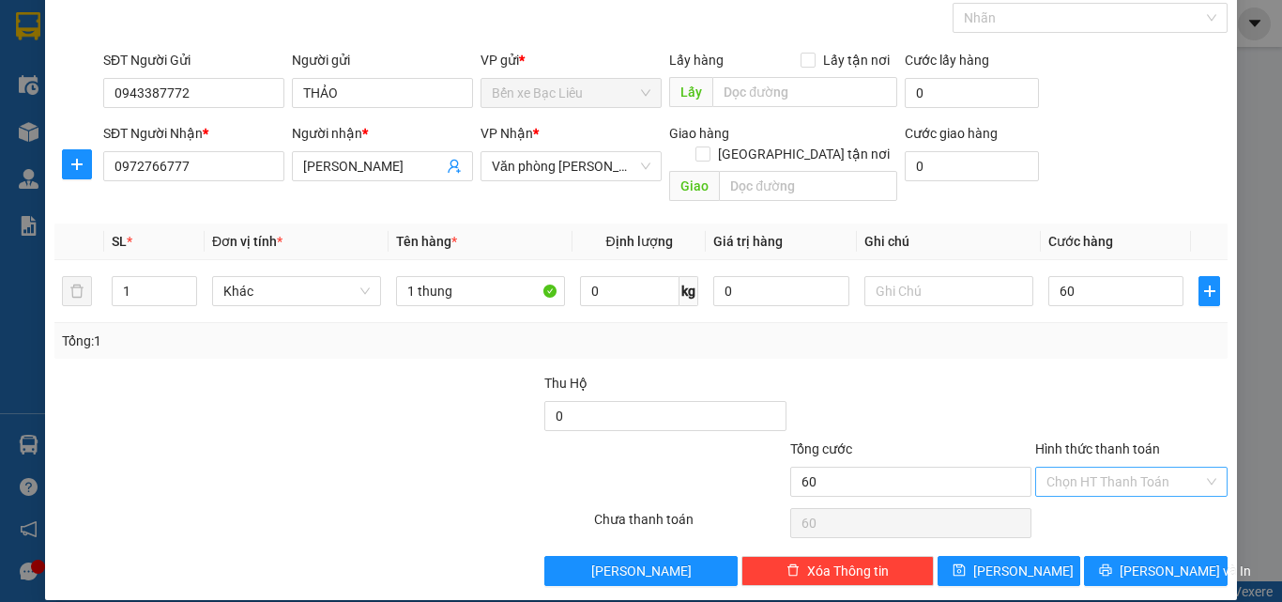
type input "60.000"
click at [1078, 468] on input "Hình thức thanh toán" at bounding box center [1125, 482] width 157 height 28
click at [1058, 498] on div "Tại văn phòng" at bounding box center [1120, 498] width 168 height 21
type input "0"
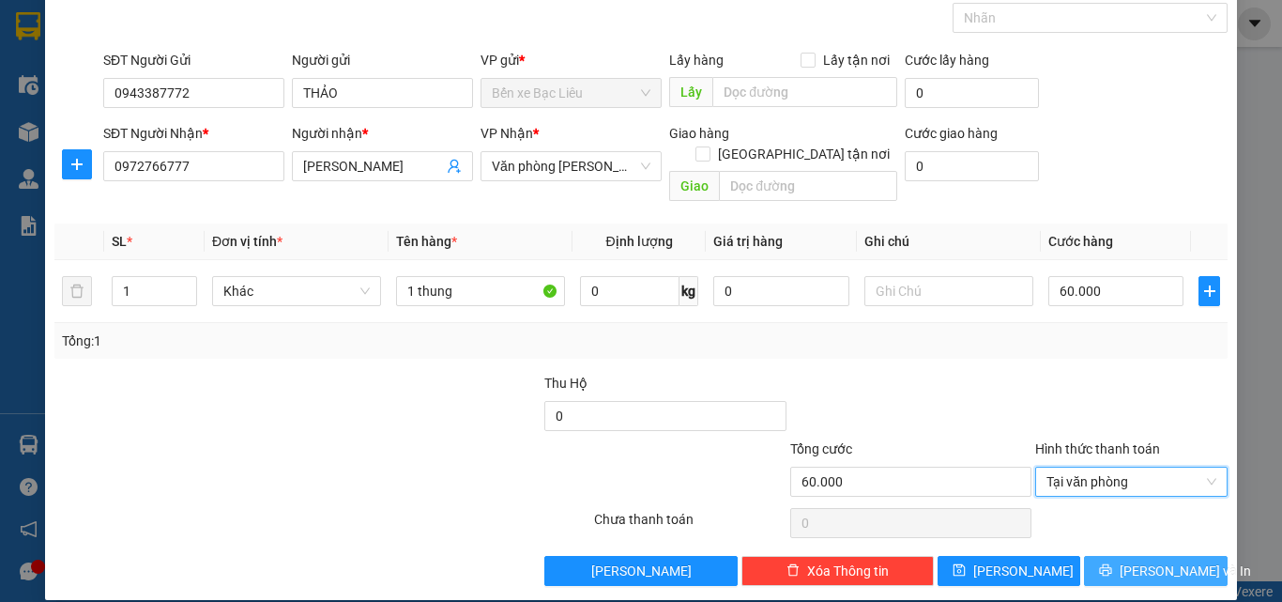
click at [1106, 556] on button "[PERSON_NAME] và In" at bounding box center [1156, 571] width 144 height 30
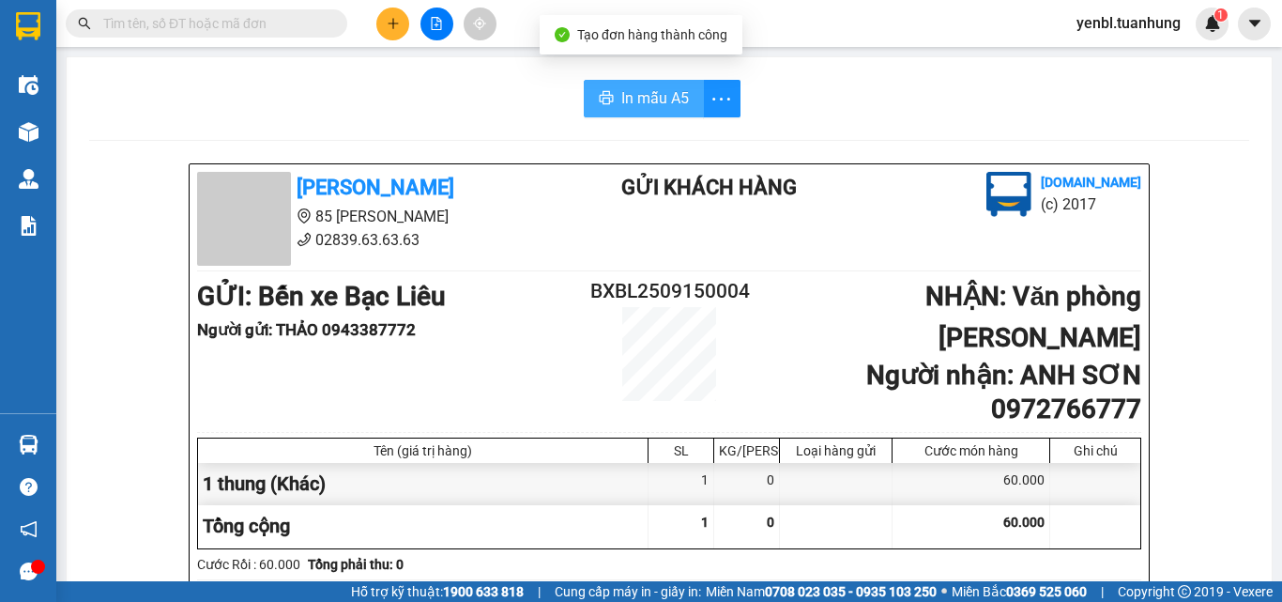
click at [653, 107] on span "In mẫu A5" at bounding box center [656, 97] width 68 height 23
